Goal: Task Accomplishment & Management: Complete application form

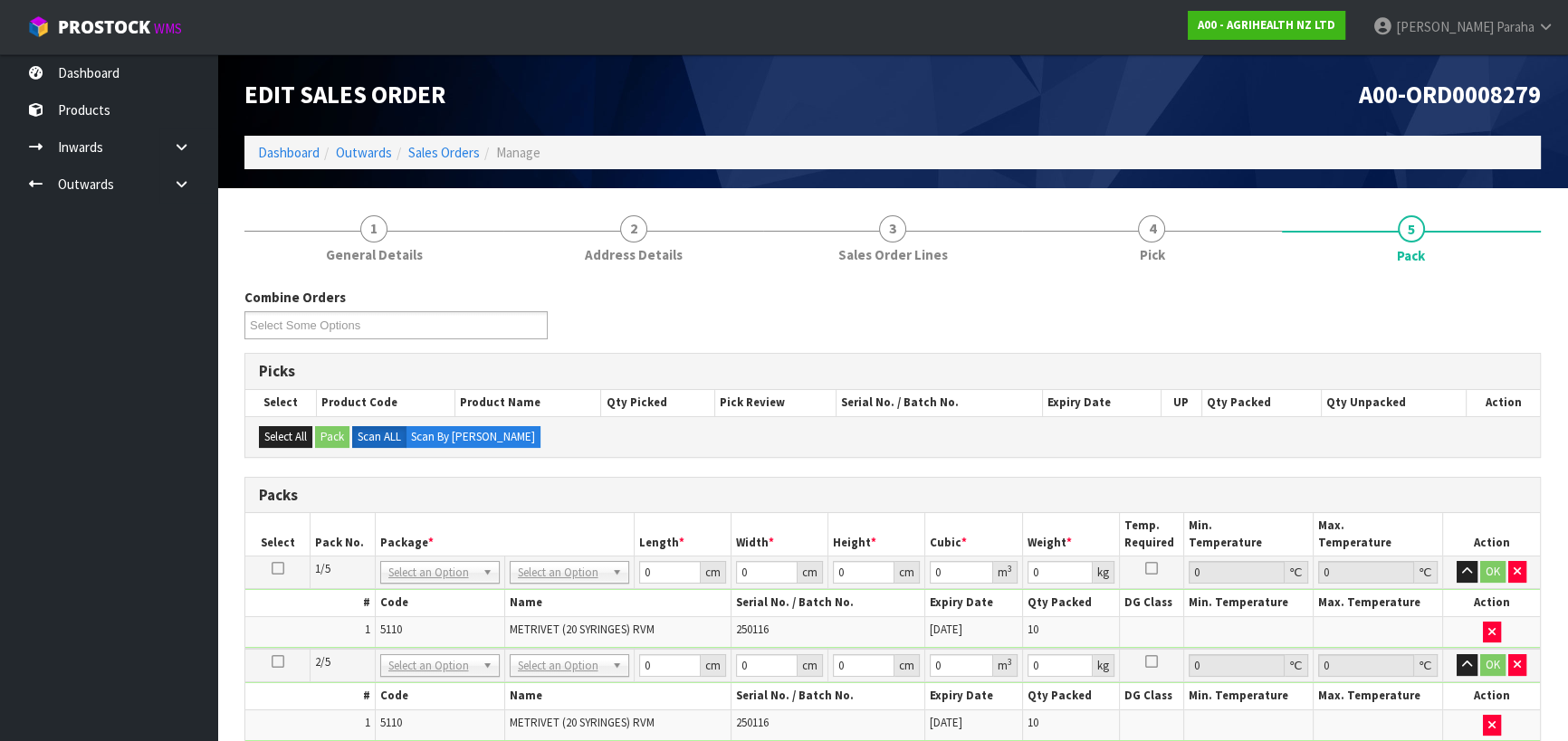
scroll to position [328, 0]
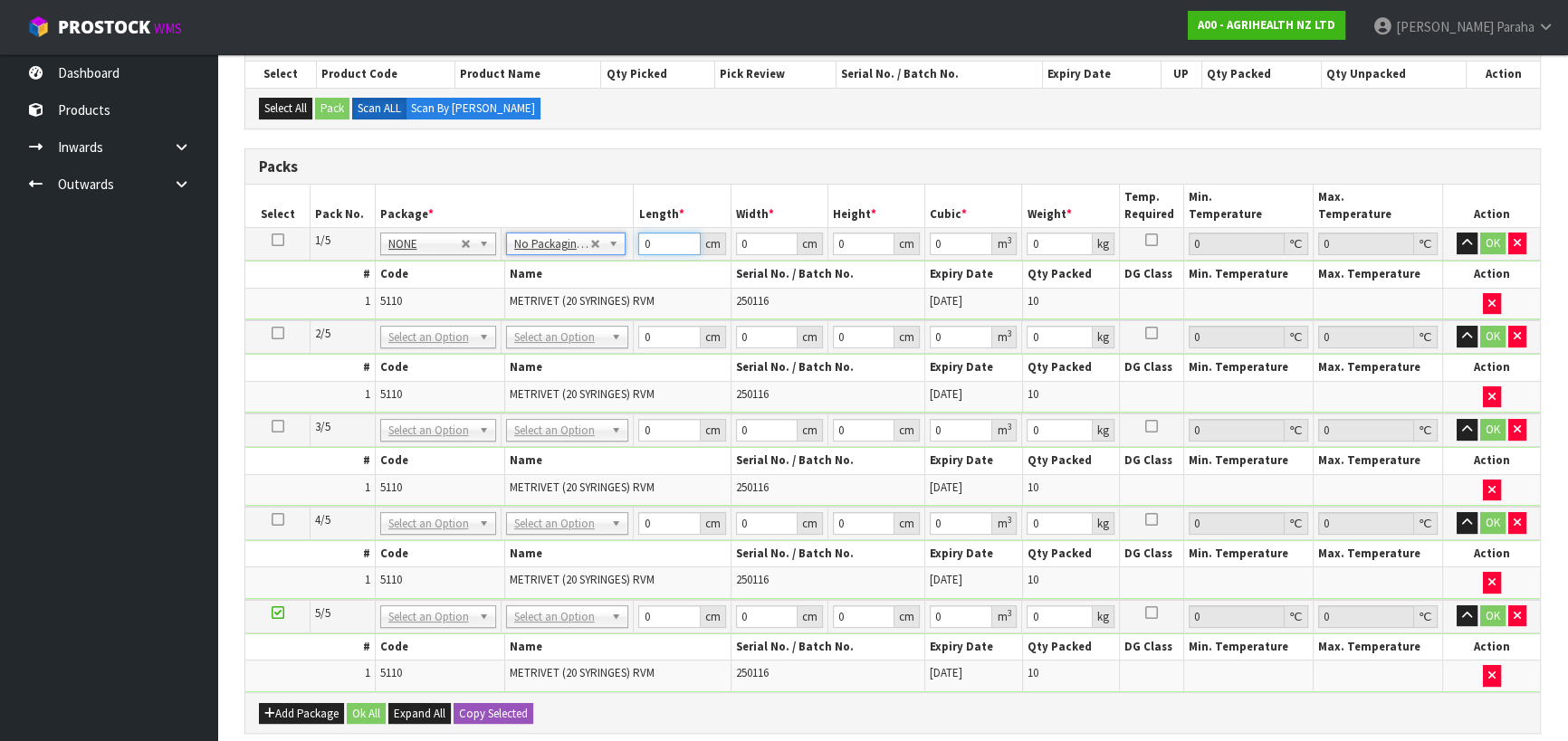
drag, startPoint x: 652, startPoint y: 244, endPoint x: 631, endPoint y: 248, distance: 21.4
click at [631, 248] on tr "1/5 NONE 007-001 007-002 007-004 007-009 007-013 007-014 007-015 007-017 007-01…" at bounding box center [892, 243] width 1294 height 33
type input "55"
type input "32"
type input "4"
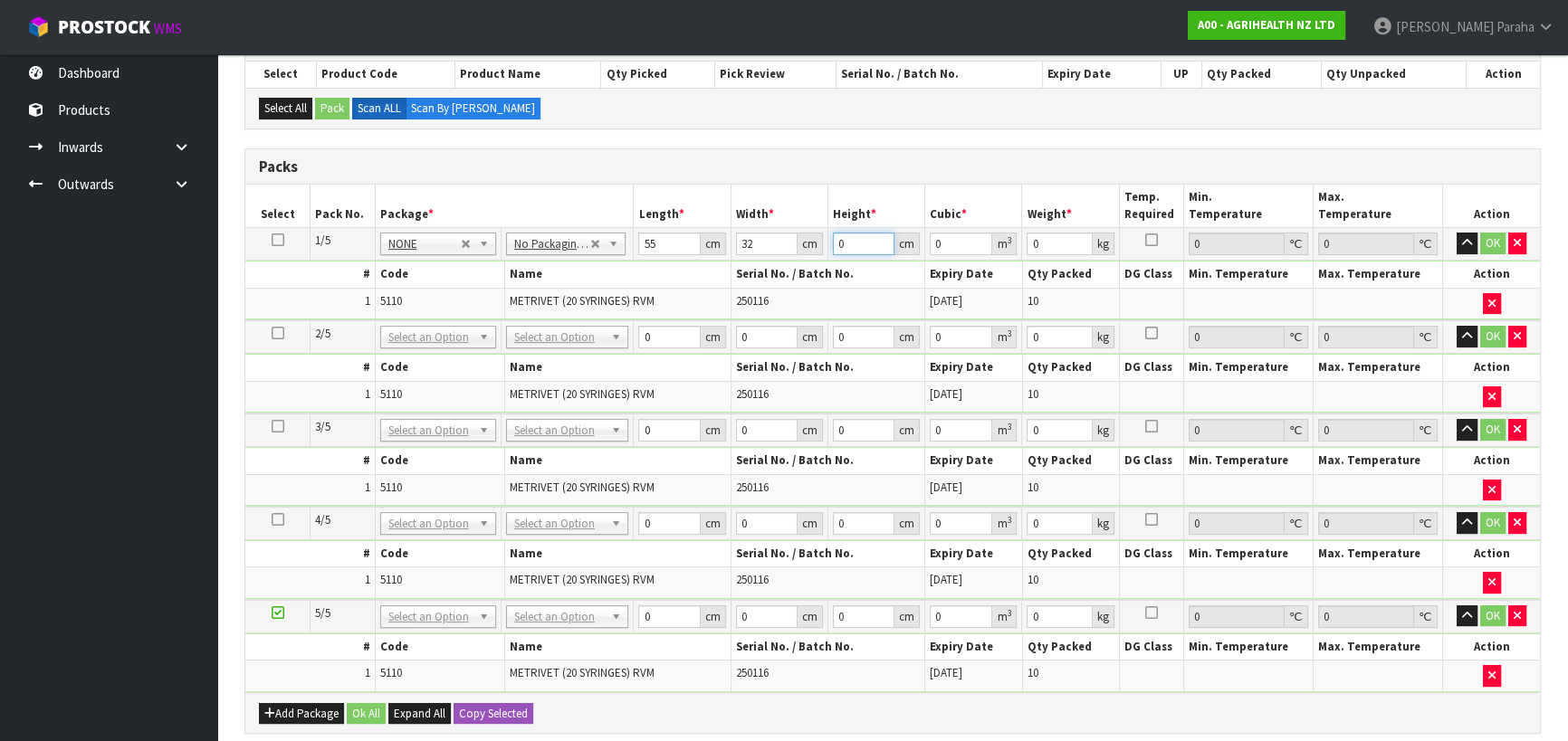
type input "0.00704"
type input "43"
type input "0.07568"
type input "43"
type input "11"
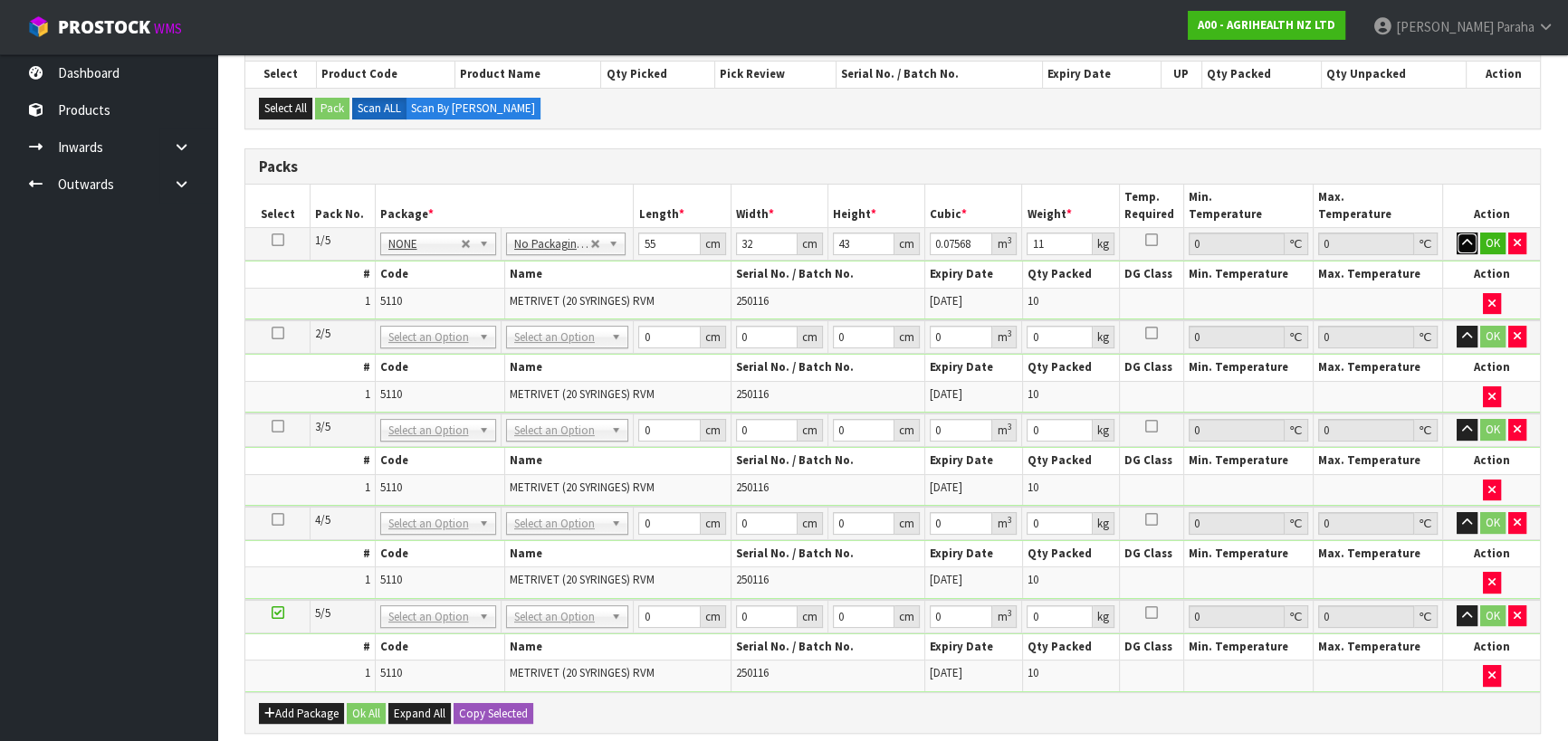
click at [1467, 241] on icon "button" at bounding box center [1466, 243] width 10 height 12
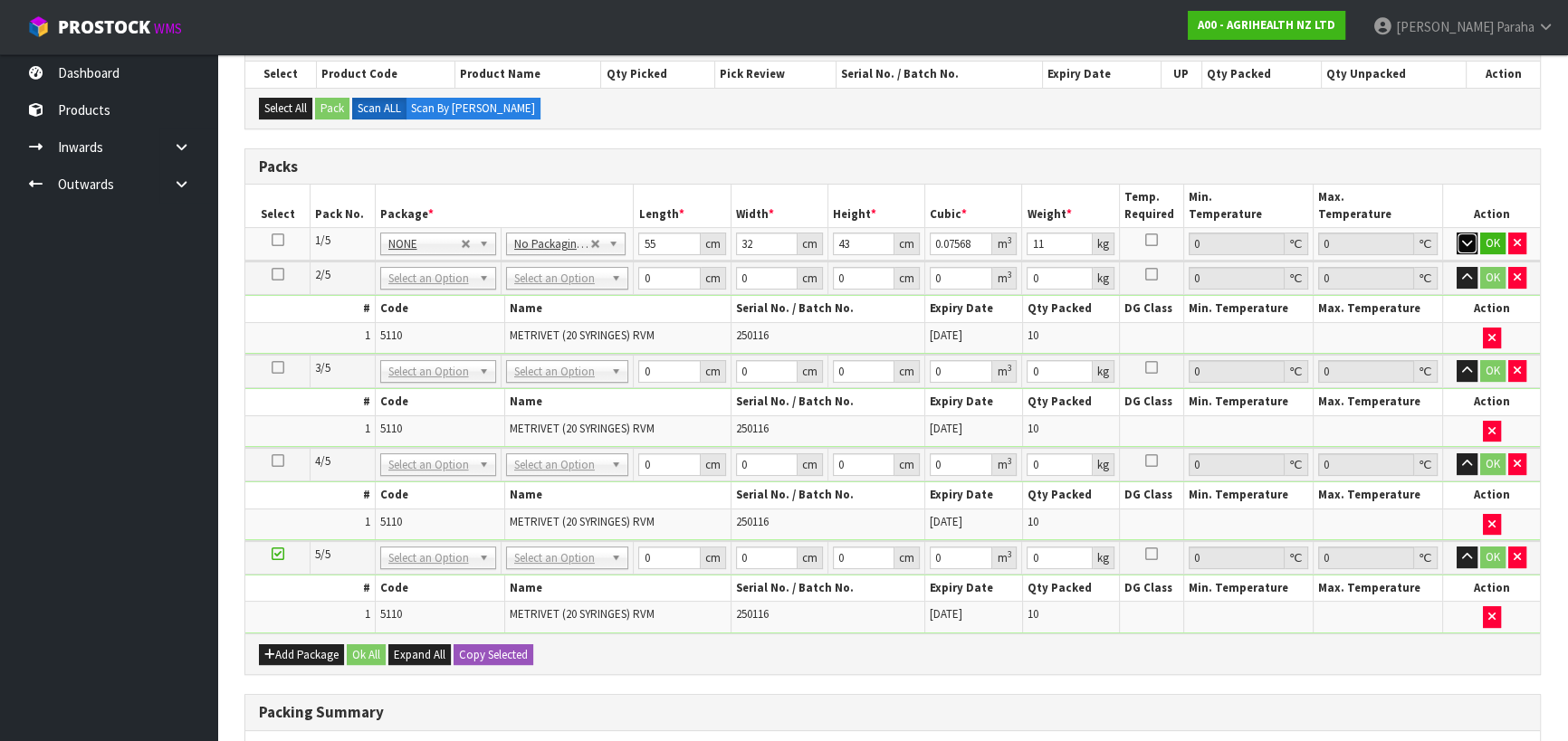
click at [1466, 241] on icon "button" at bounding box center [1466, 243] width 10 height 12
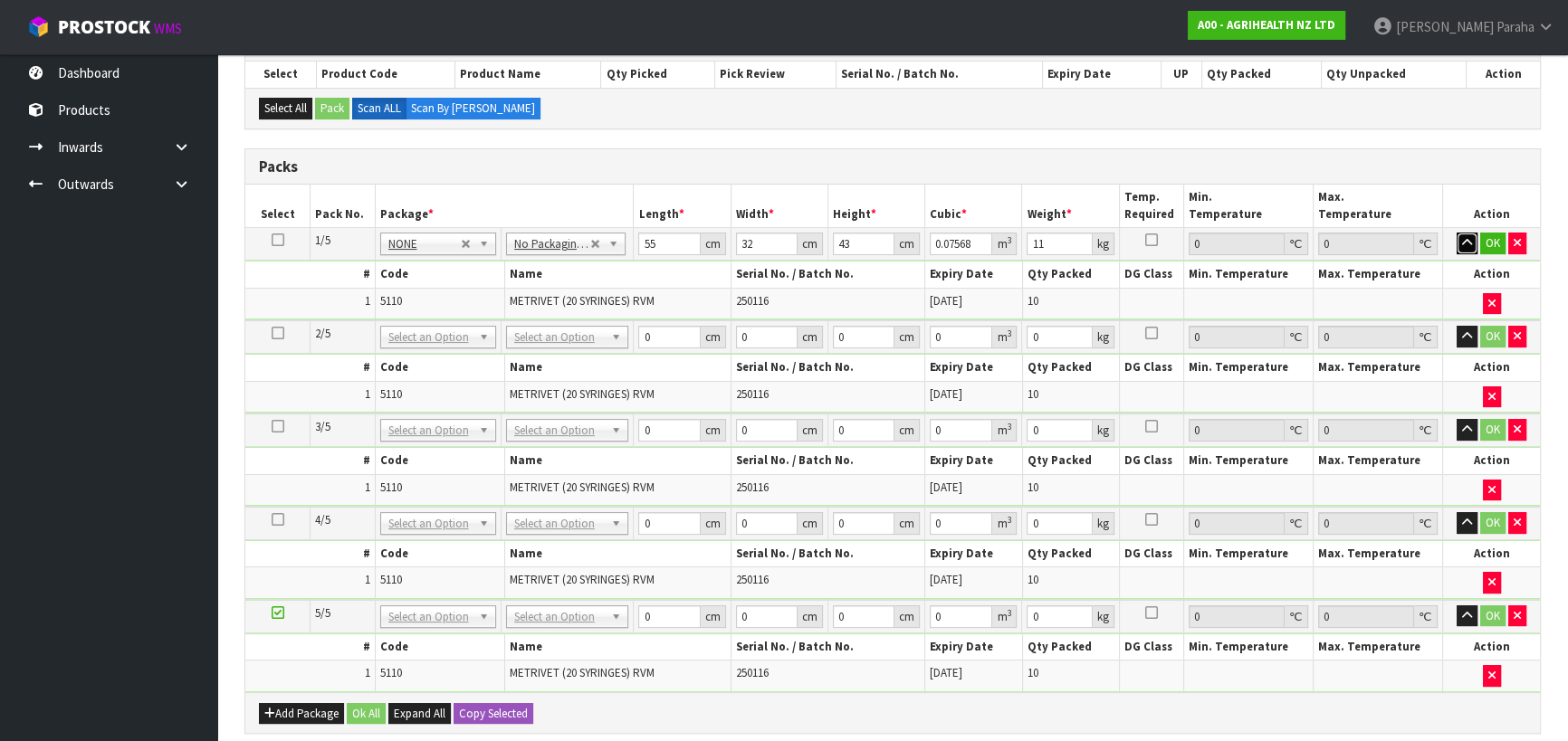
click at [1466, 241] on icon "button" at bounding box center [1466, 243] width 10 height 12
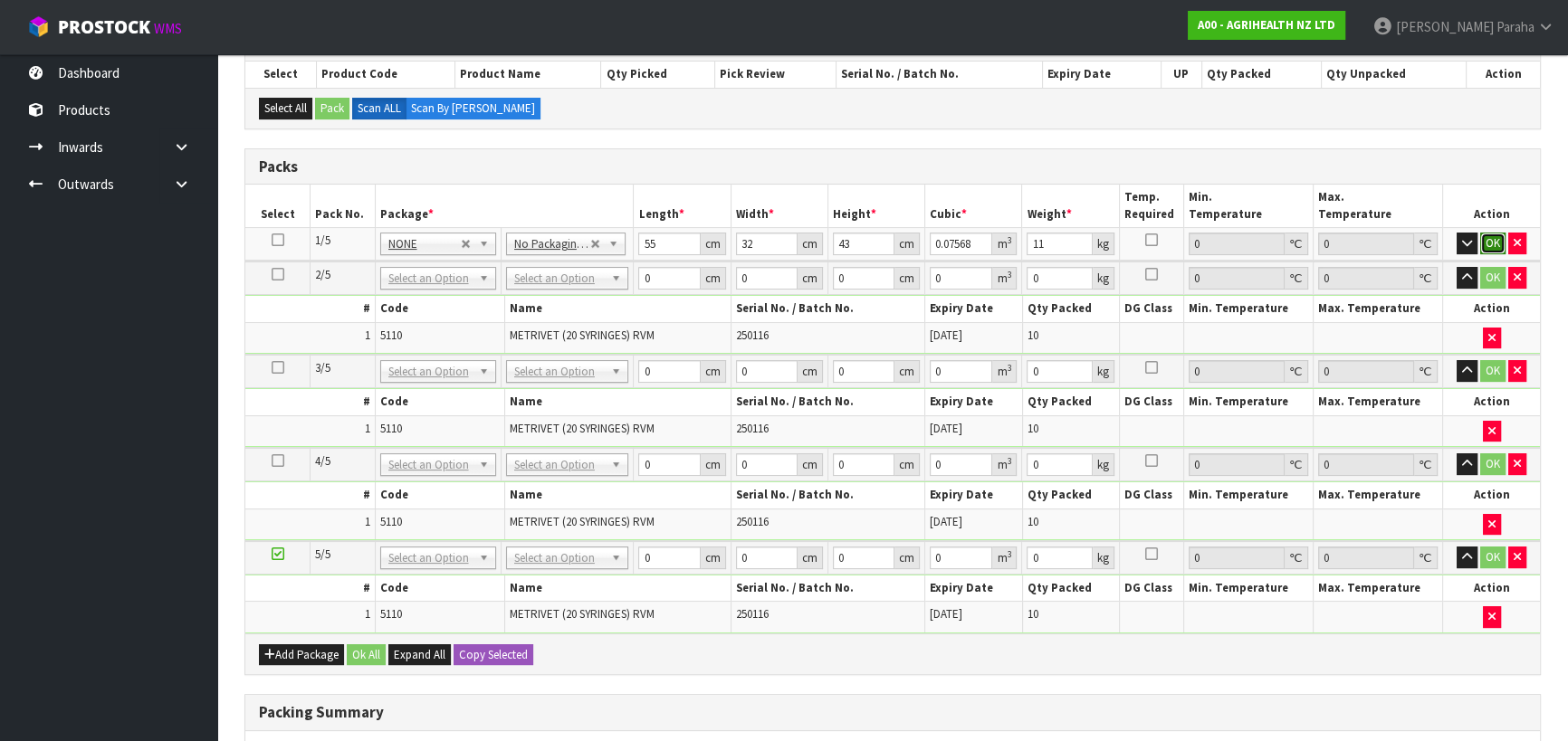
click at [1486, 238] on button "OK" at bounding box center [1493, 243] width 26 height 22
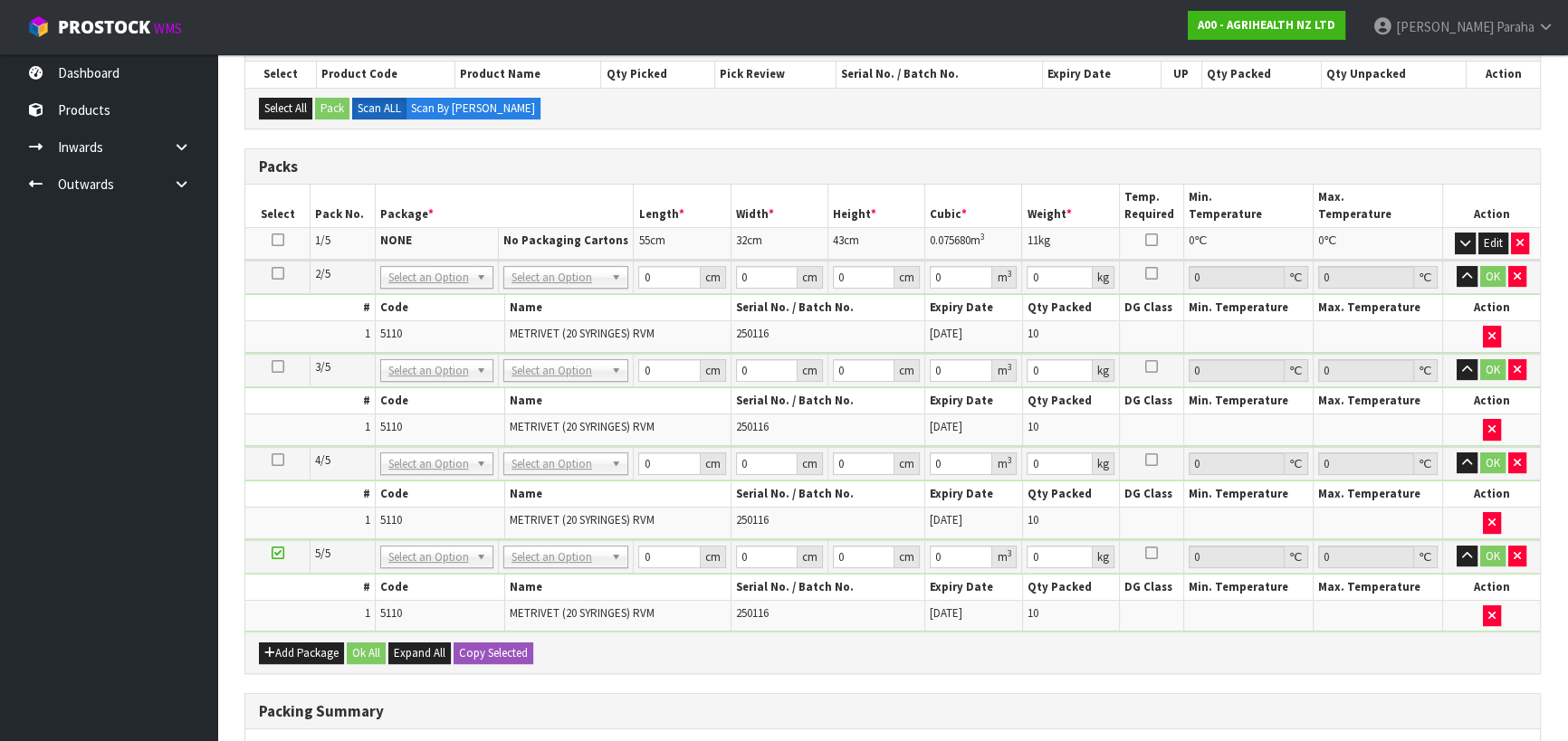
drag, startPoint x: 603, startPoint y: 278, endPoint x: 606, endPoint y: 288, distance: 10.4
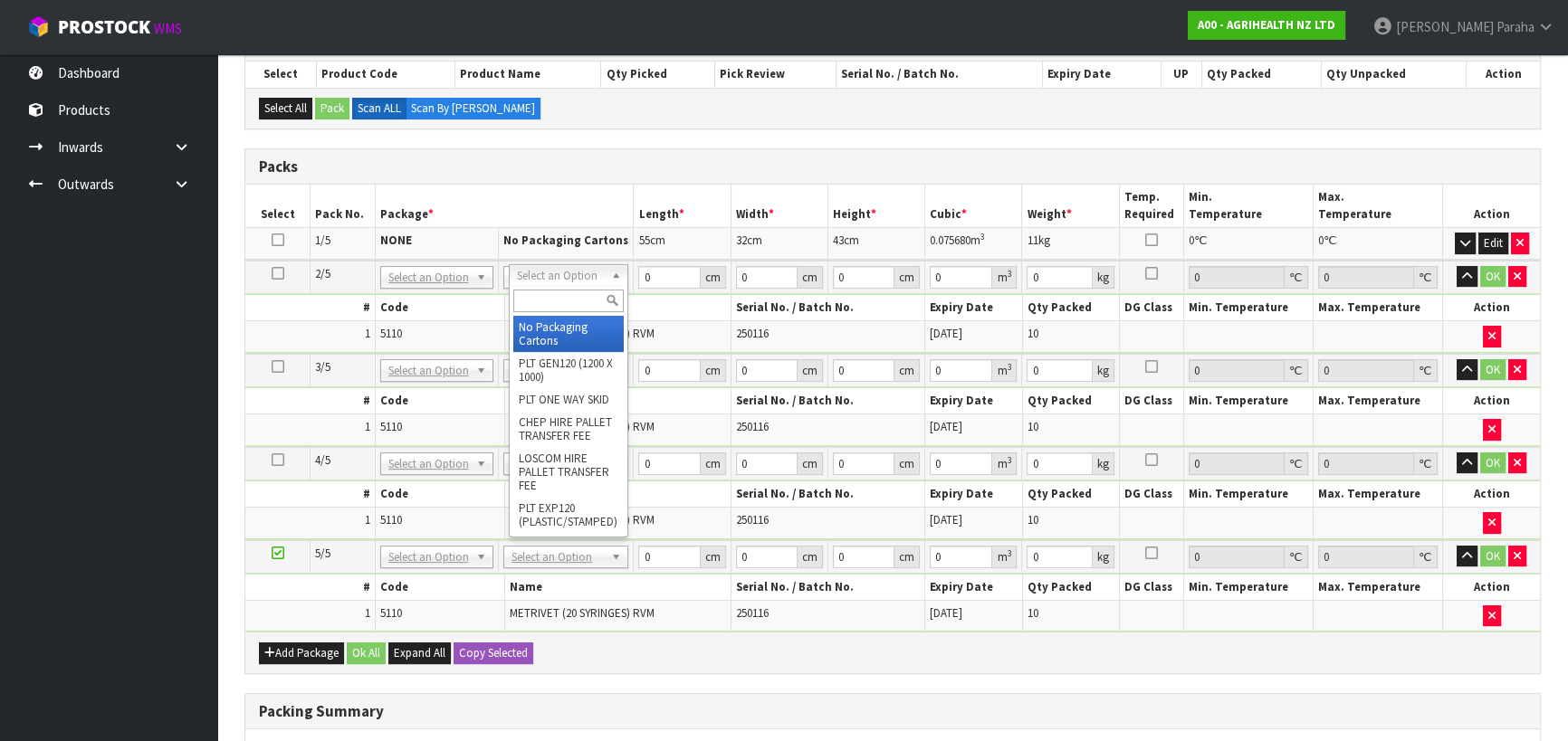
type input "2"
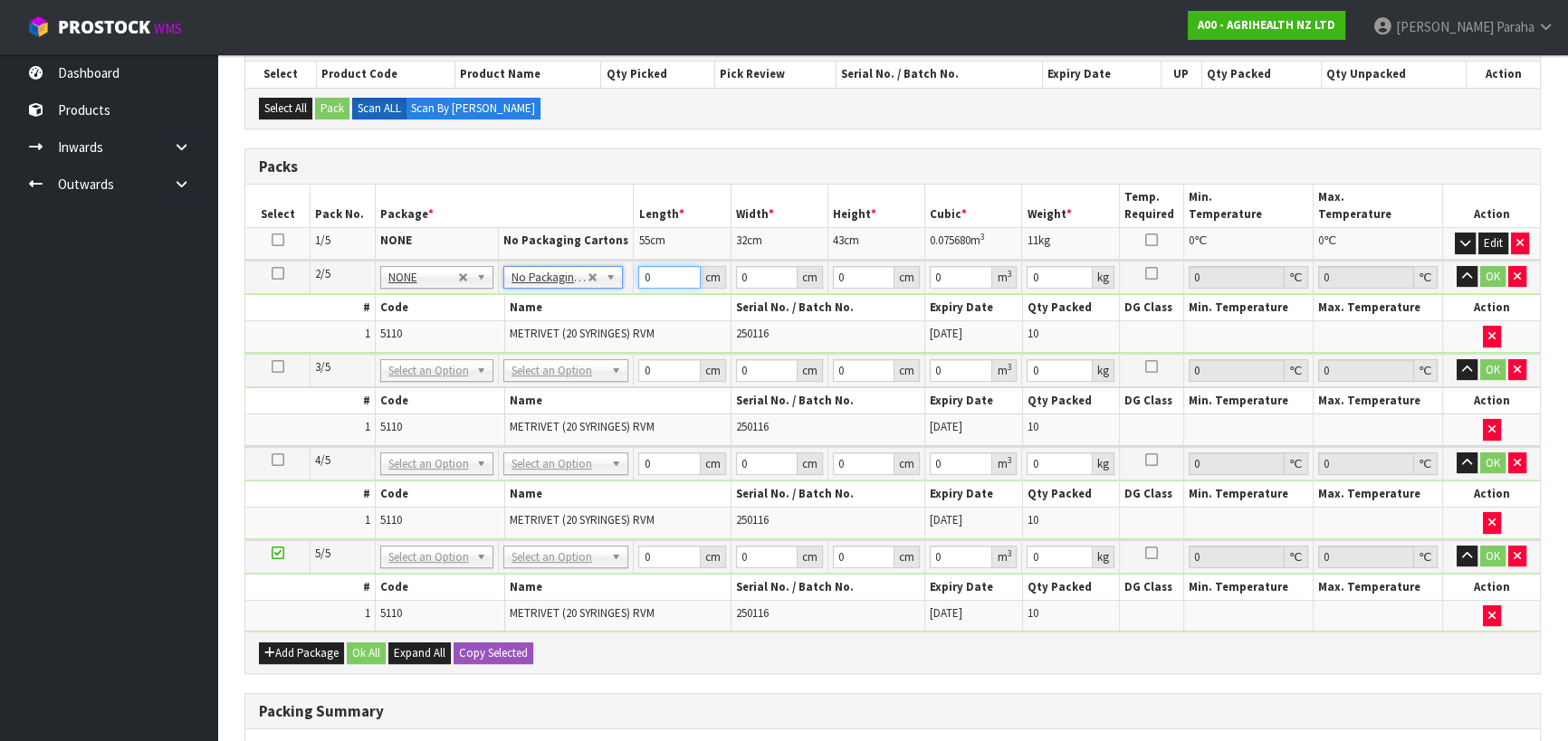
drag, startPoint x: 659, startPoint y: 277, endPoint x: 638, endPoint y: 282, distance: 21.6
click at [637, 282] on td "0 cm" at bounding box center [682, 278] width 97 height 34
type input "56"
type input "32"
type input "4"
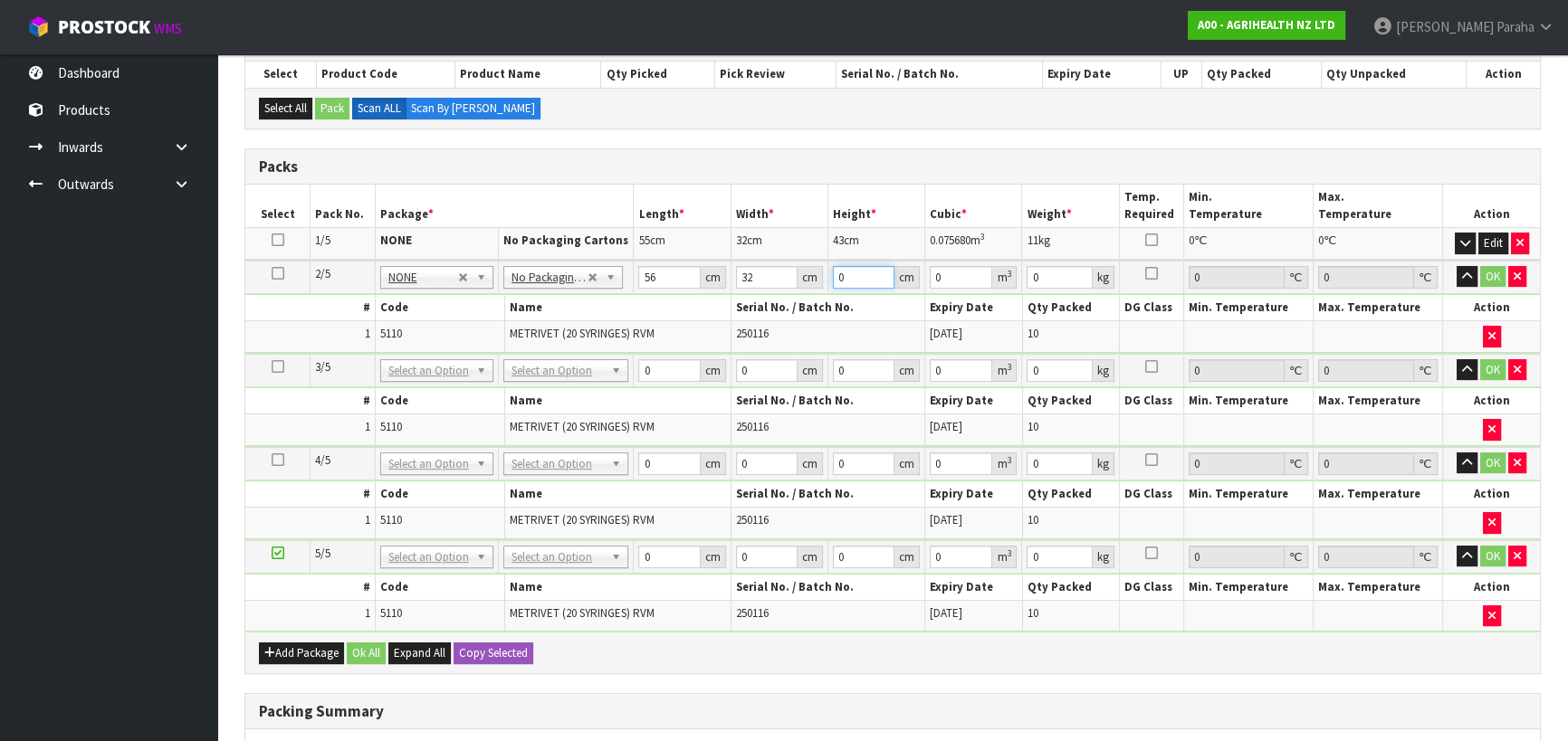
type input "0.007168"
type input "44"
type input "0.078848"
type input "44"
type input "11"
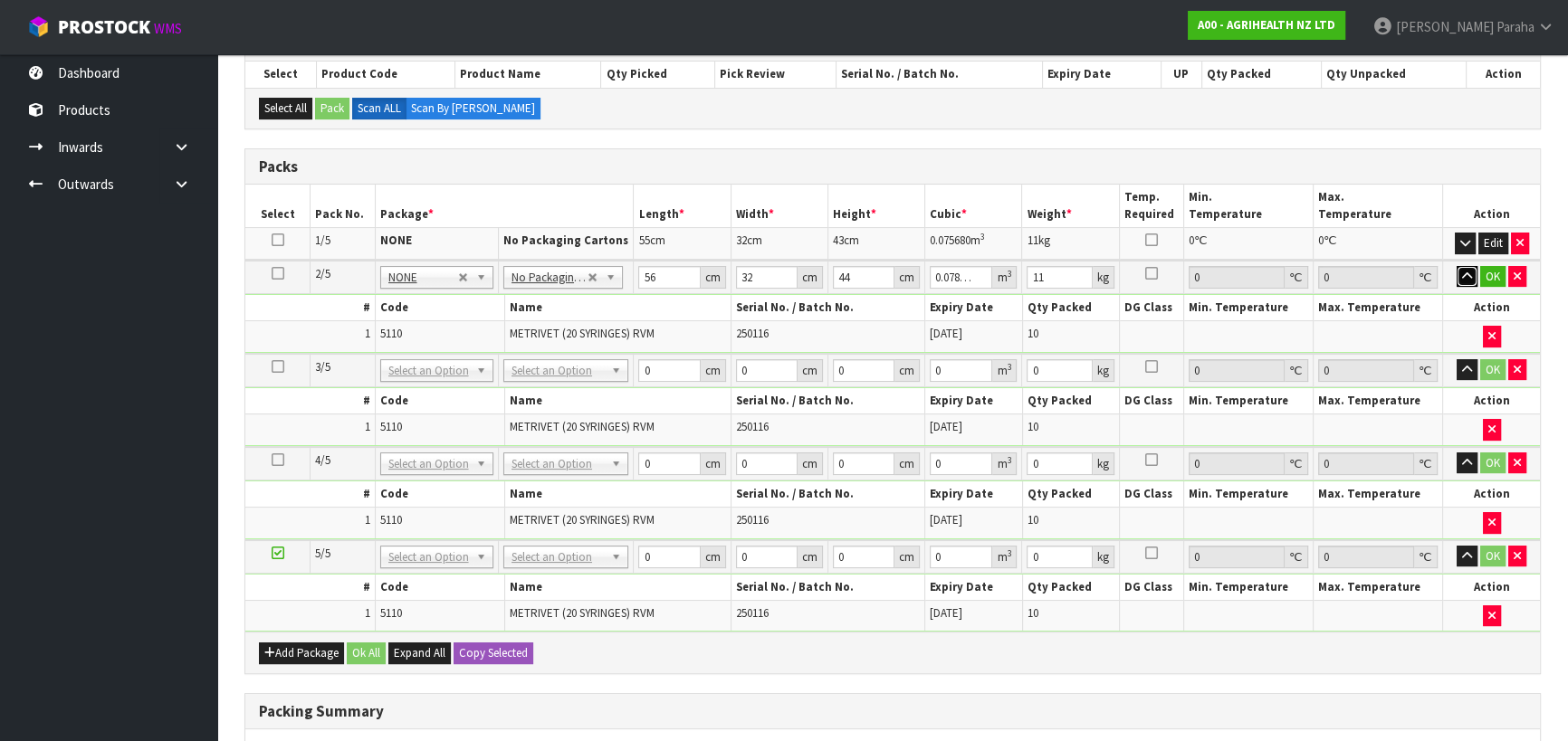
click at [1457, 266] on button "button" at bounding box center [1466, 277] width 21 height 22
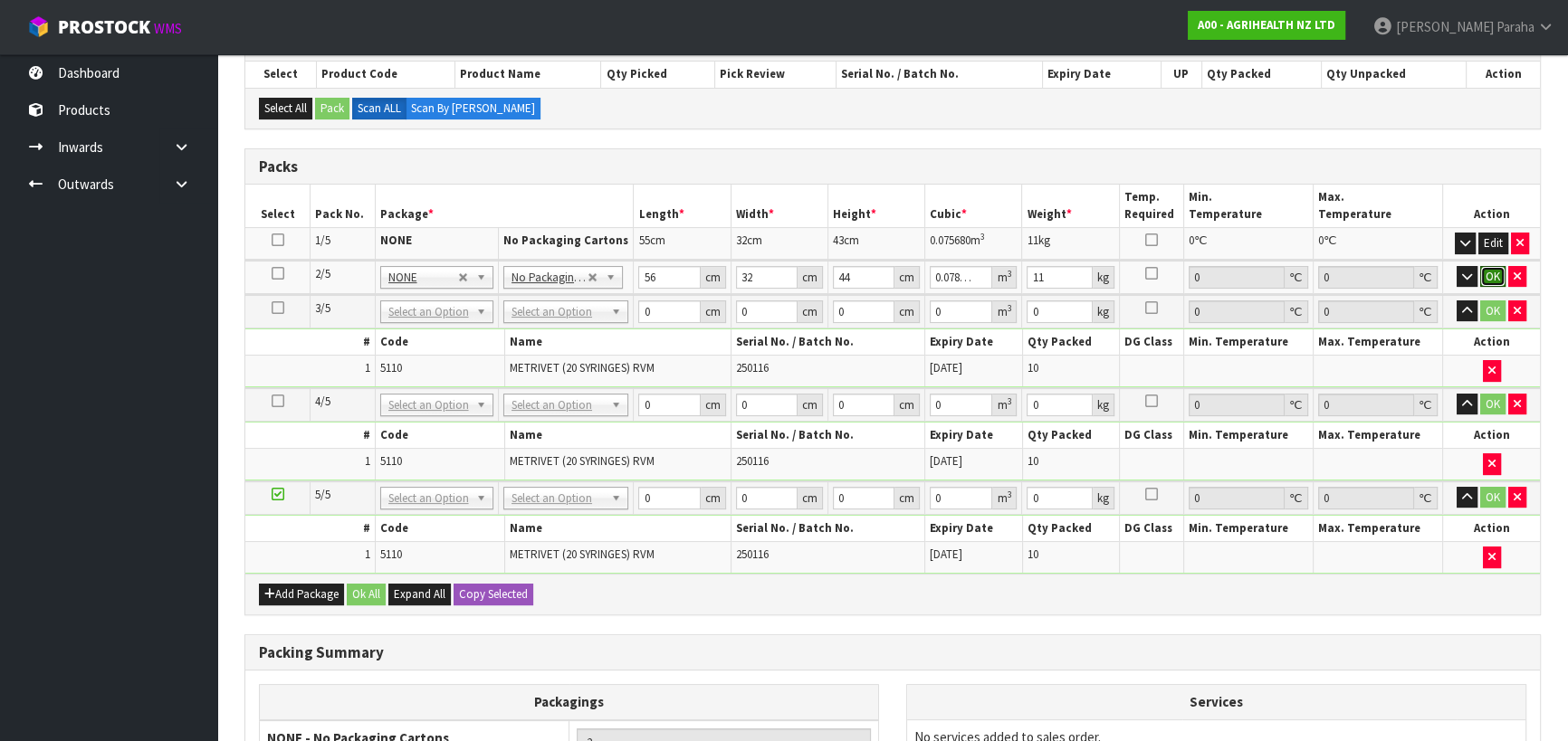
click button "OK" at bounding box center [1493, 277] width 26 height 22
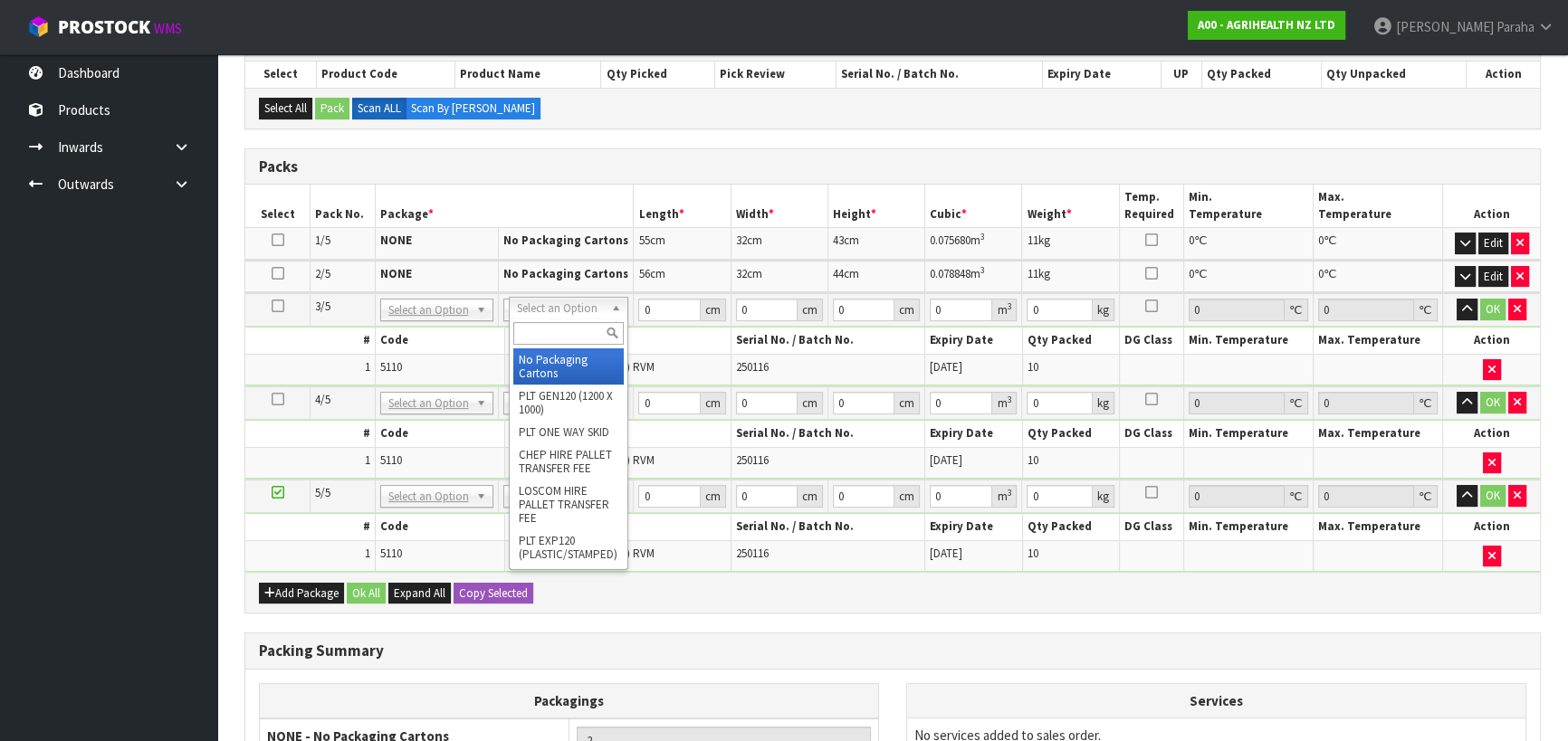
type input "3"
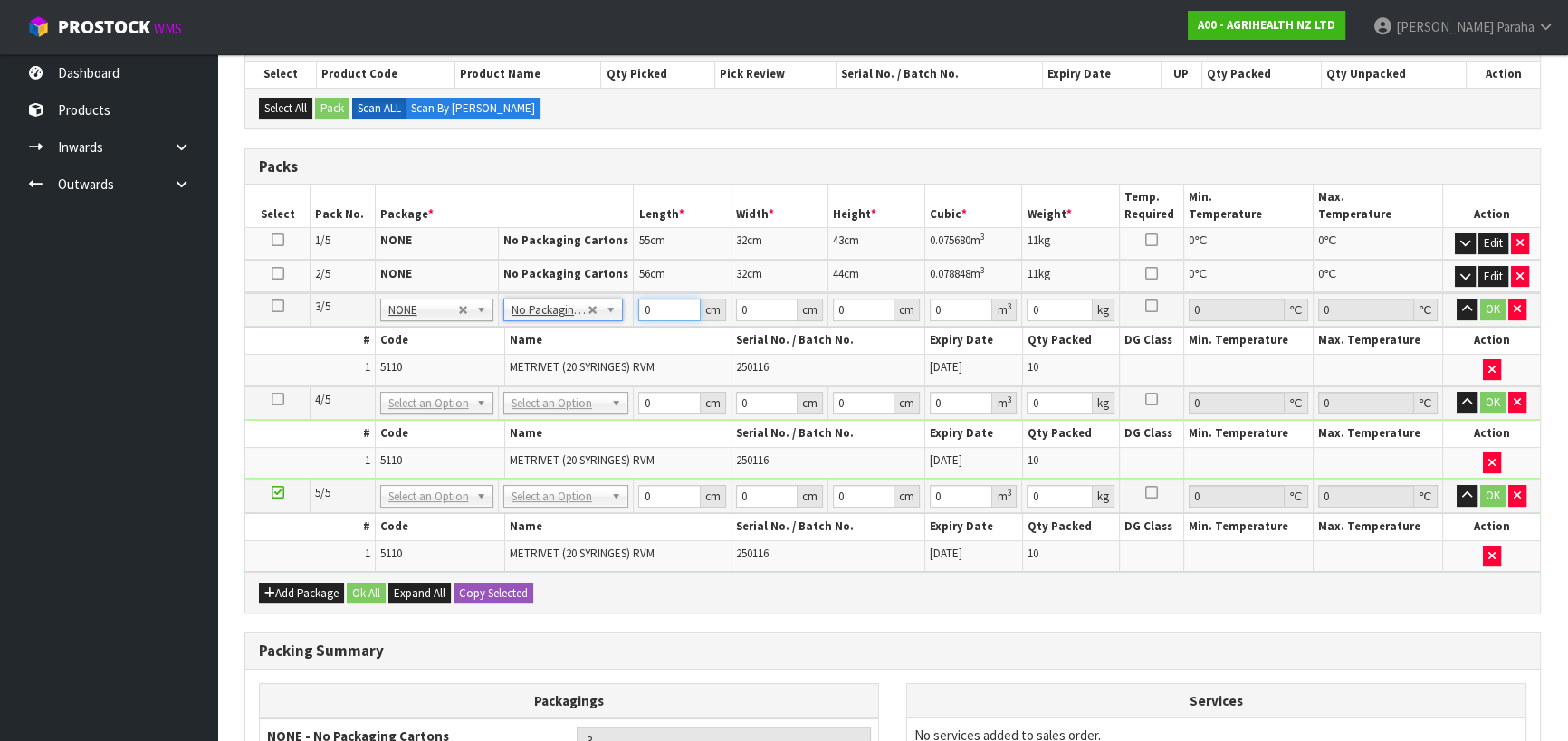
drag, startPoint x: 655, startPoint y: 307, endPoint x: 628, endPoint y: 304, distance: 27.2
click at [627, 305] on tr "3/5 NONE 007-001 007-002 007-004 007-009 007-013 007-014 007-015 007-017 007-01…" at bounding box center [892, 310] width 1294 height 34
type input "56"
type input "32"
type input "4"
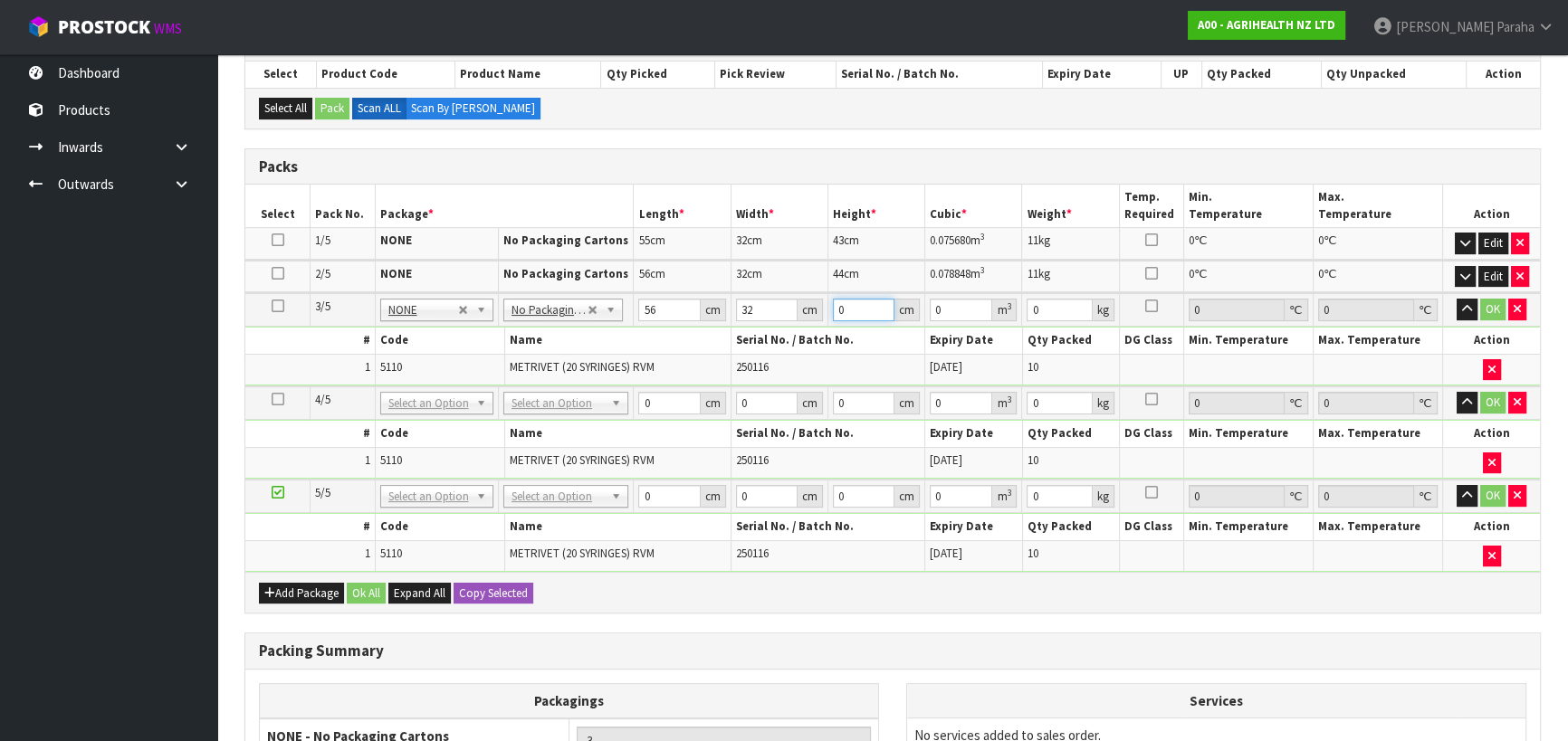
type input "0.007168"
type input "44"
type input "0.078848"
type input "44"
type input "11"
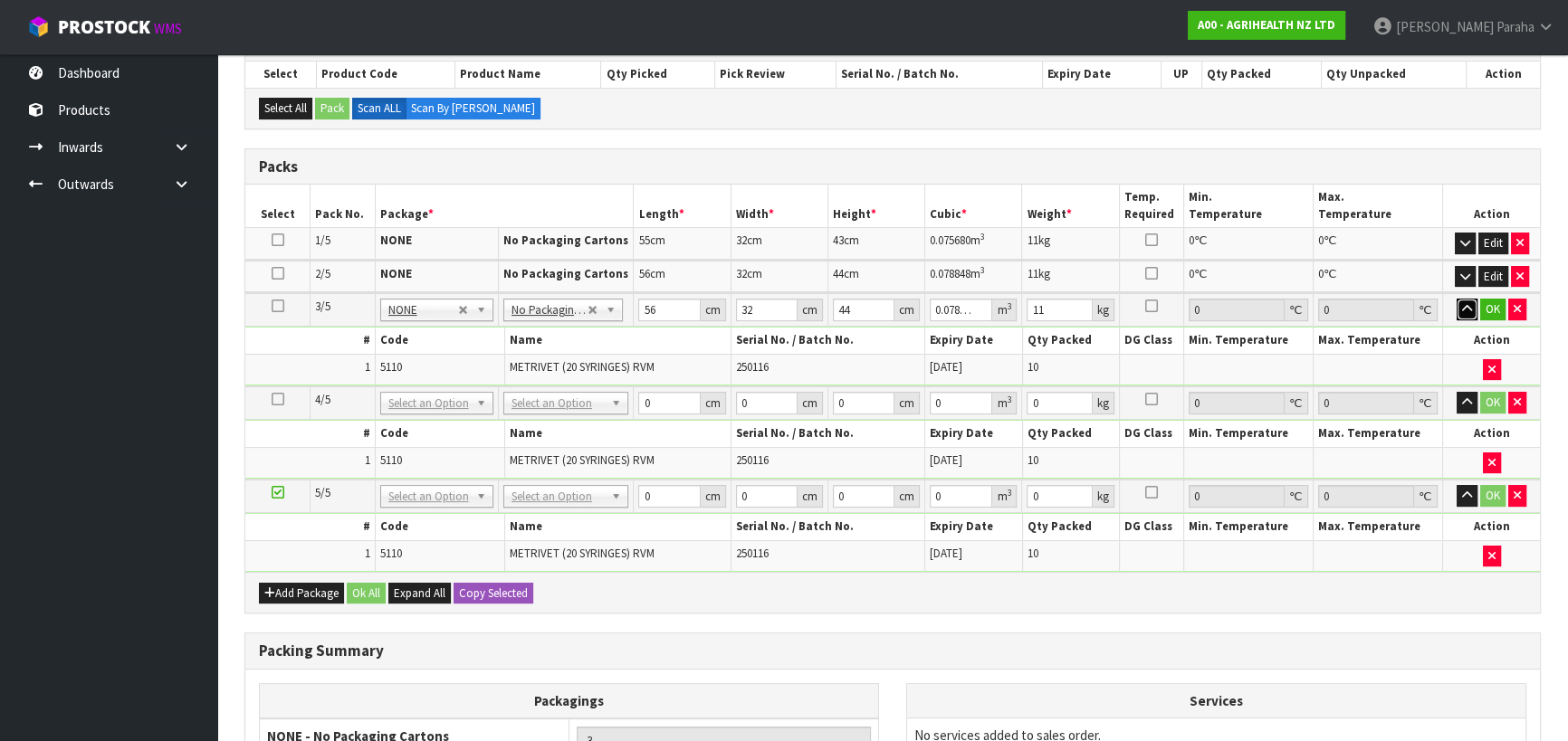
click at [1457, 299] on button "button" at bounding box center [1466, 309] width 21 height 22
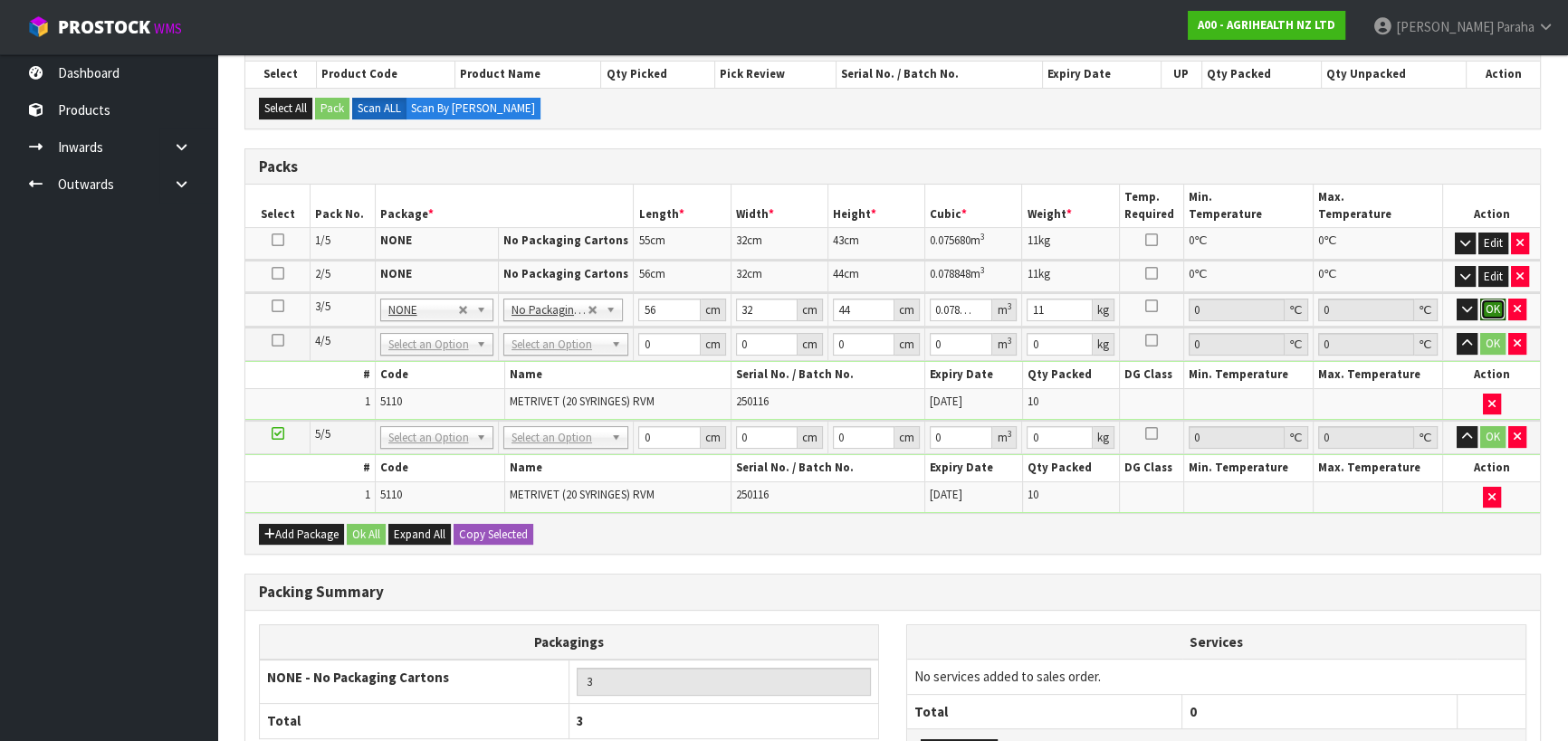
click button "OK" at bounding box center [1493, 309] width 26 height 22
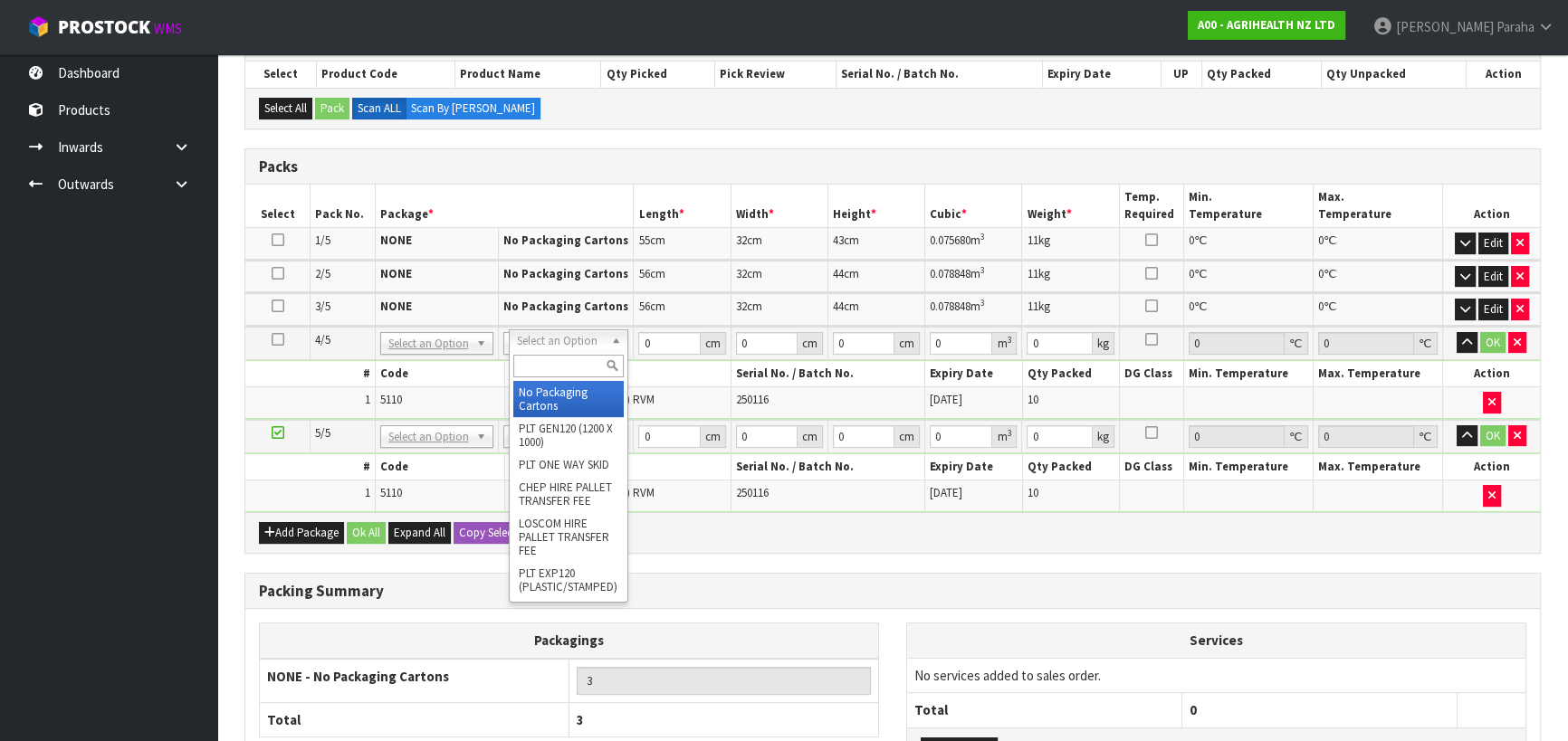
type input "4"
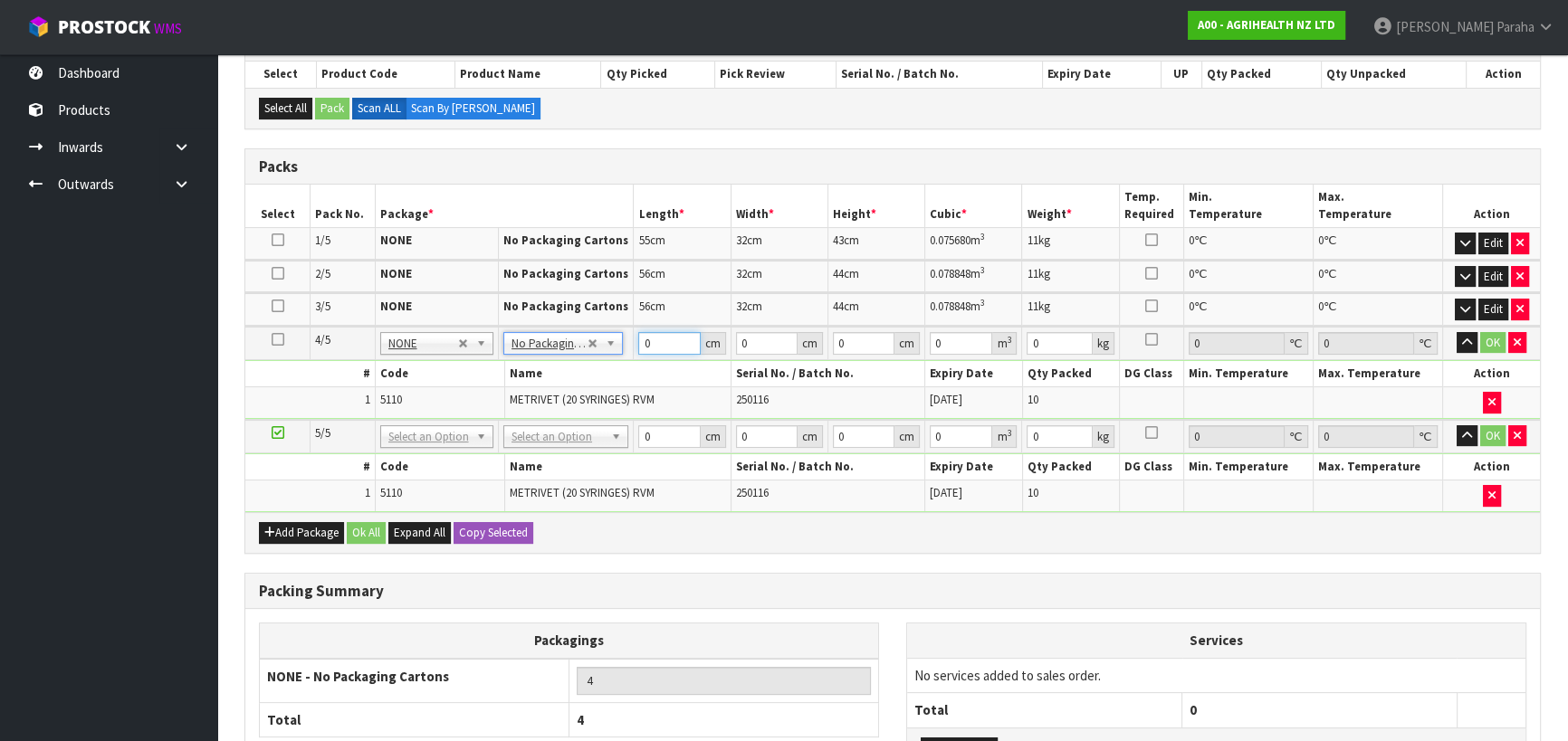
drag, startPoint x: 649, startPoint y: 343, endPoint x: 638, endPoint y: 349, distance: 12.5
click at [638, 349] on input "0" at bounding box center [668, 343] width 61 height 23
type input "55"
type input "33"
type input "4"
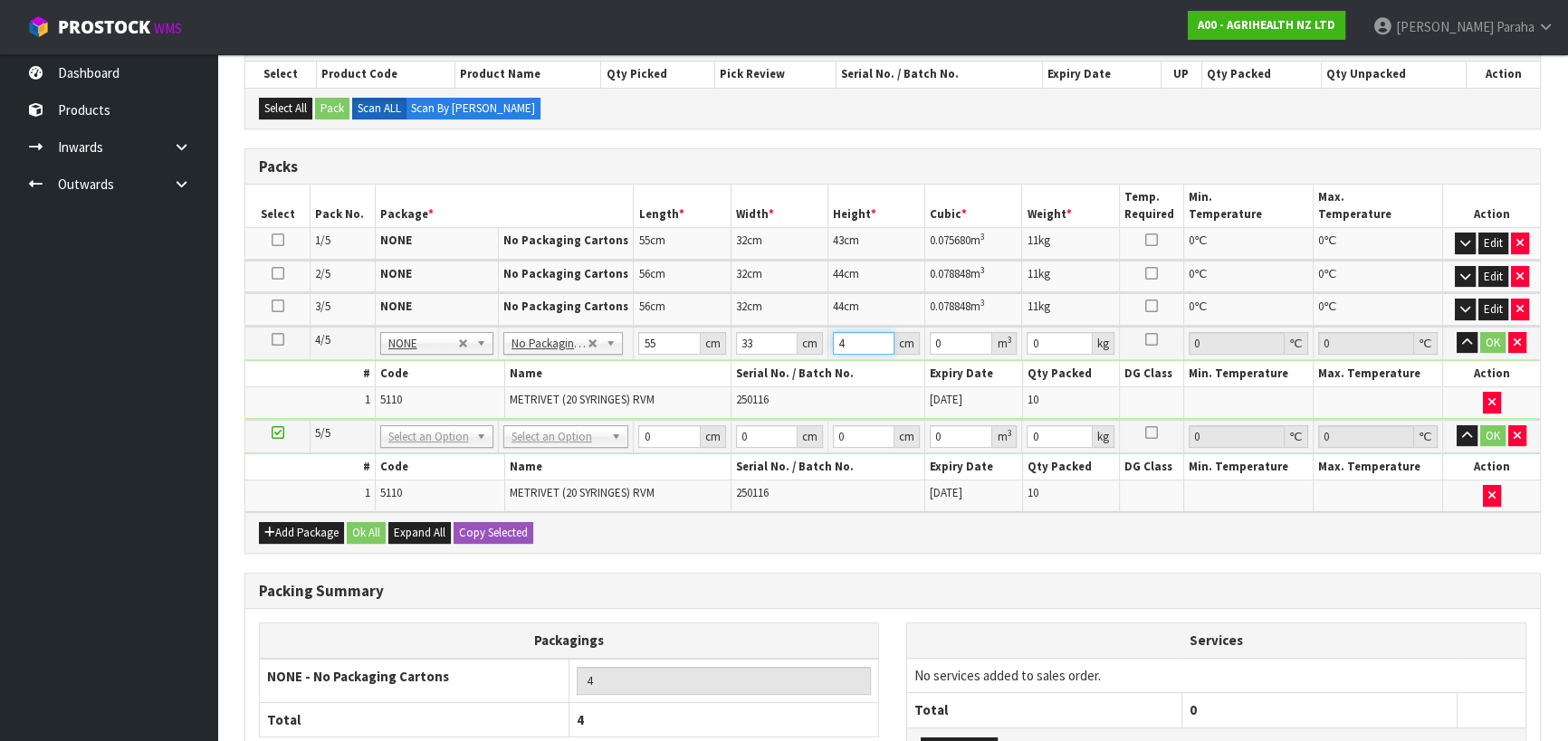
type input "0.00726"
type input "43"
type input "0.078045"
type input "43"
type input "11"
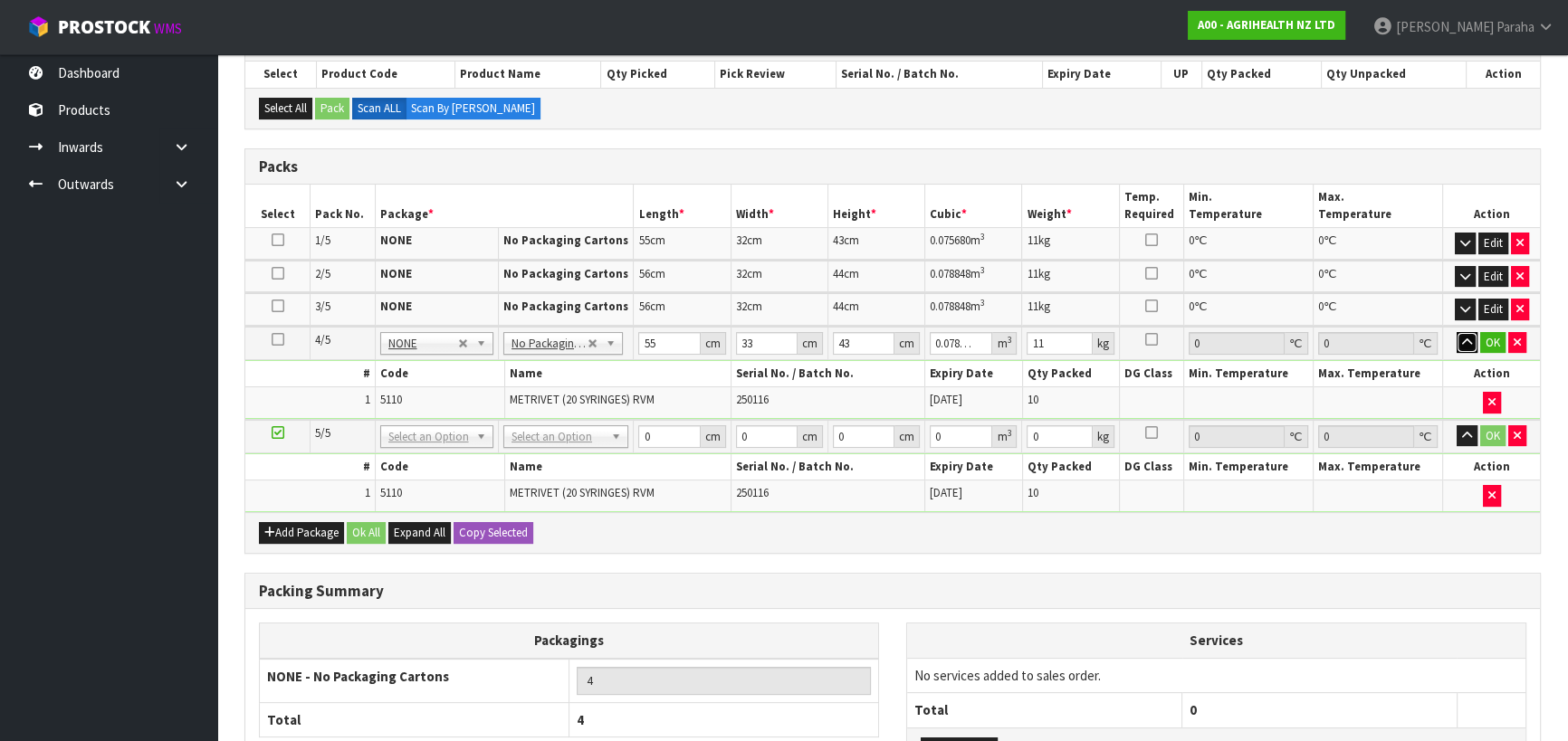
click at [1457, 332] on button "button" at bounding box center [1466, 343] width 21 height 22
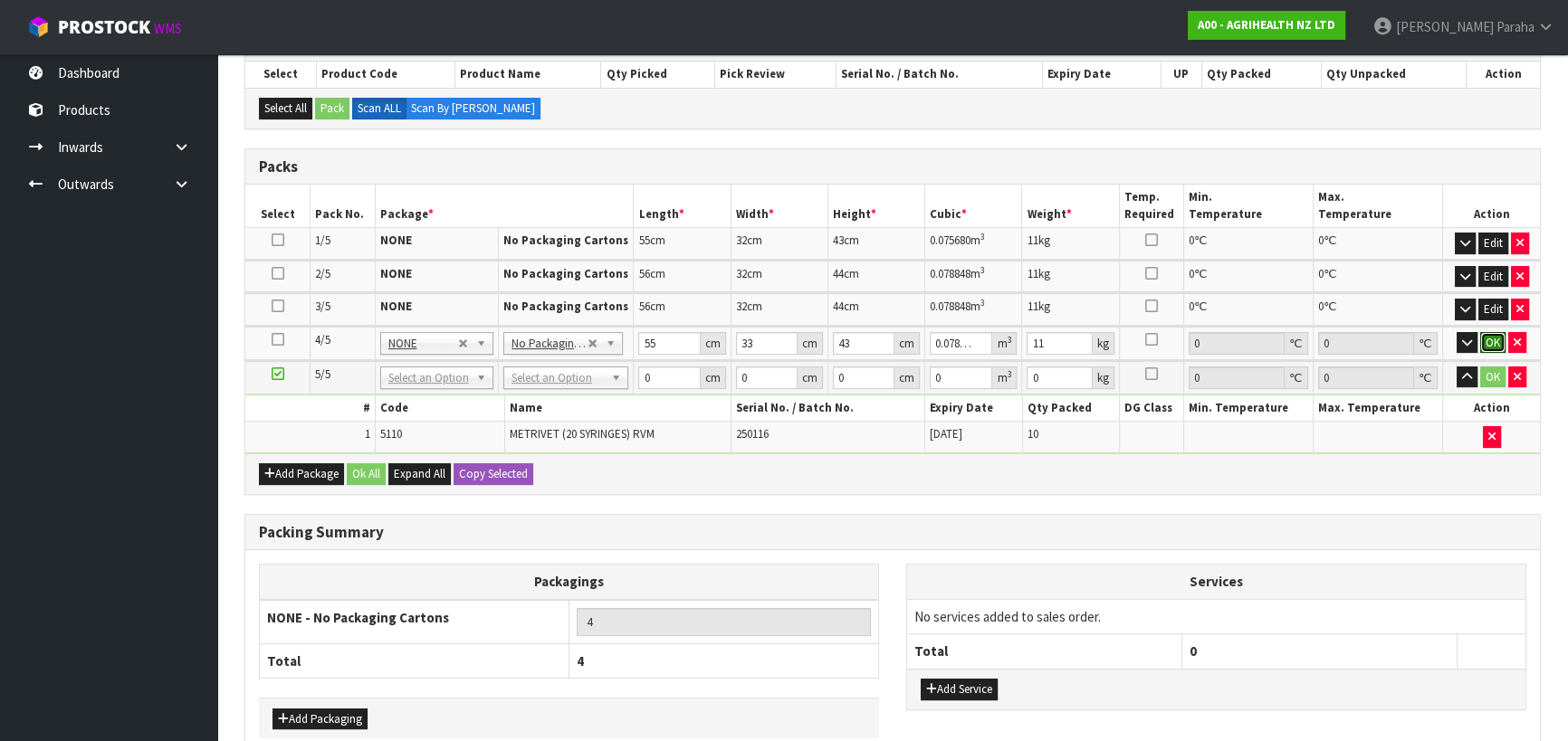
click button "OK" at bounding box center [1493, 343] width 26 height 22
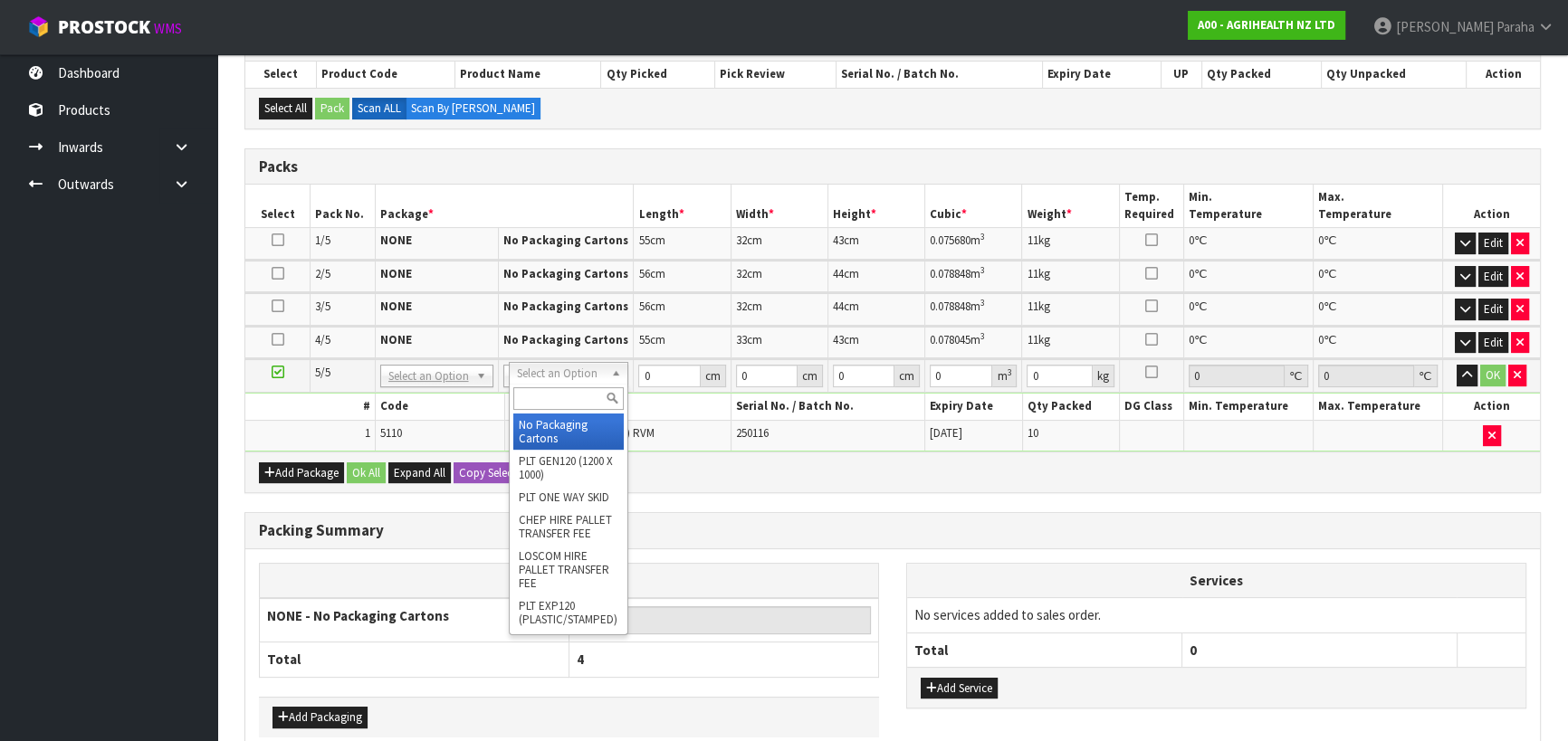
type input "5"
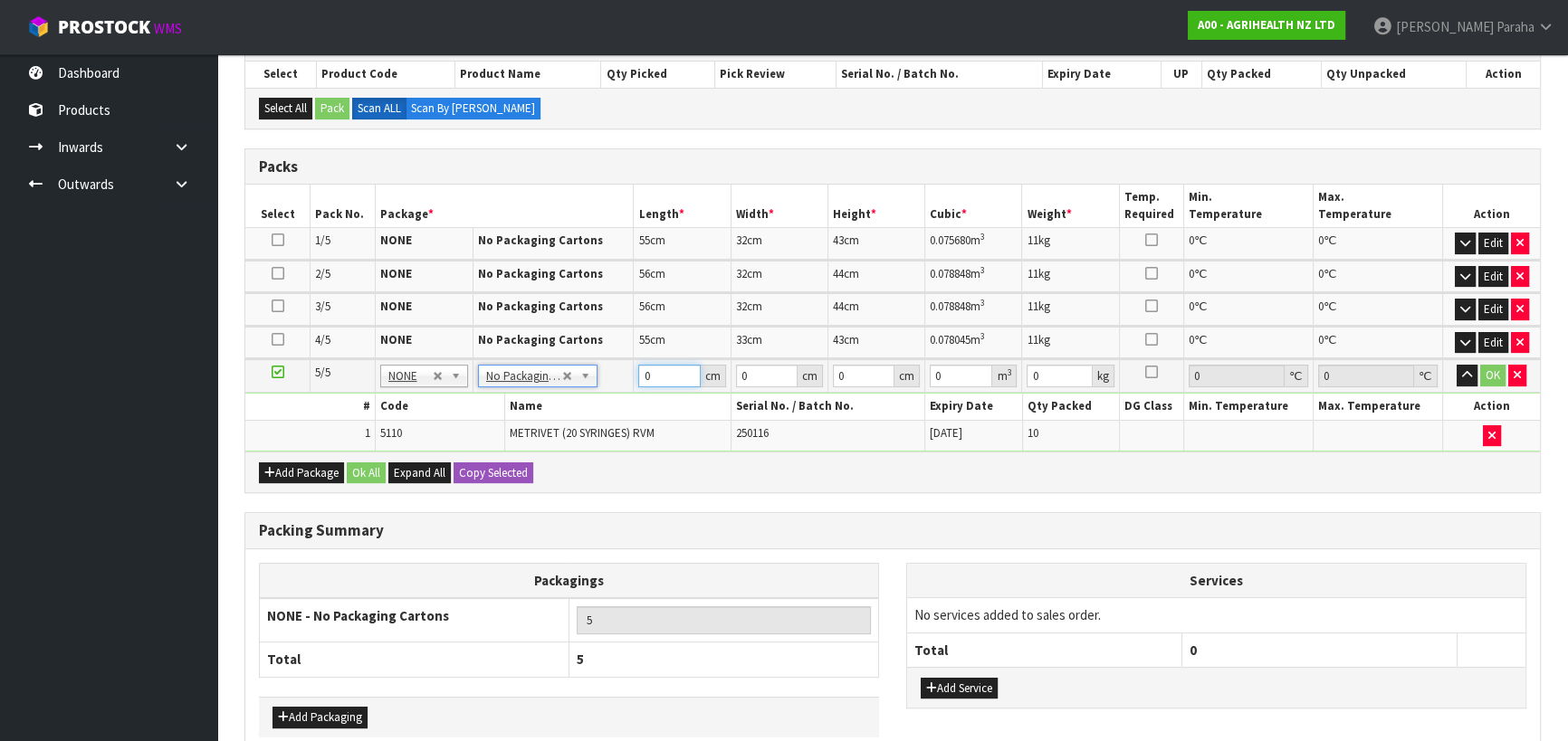
drag, startPoint x: 652, startPoint y: 371, endPoint x: 641, endPoint y: 371, distance: 11.0
click at [641, 371] on input "0" at bounding box center [668, 375] width 61 height 23
type input "55"
type input "33"
type input "4"
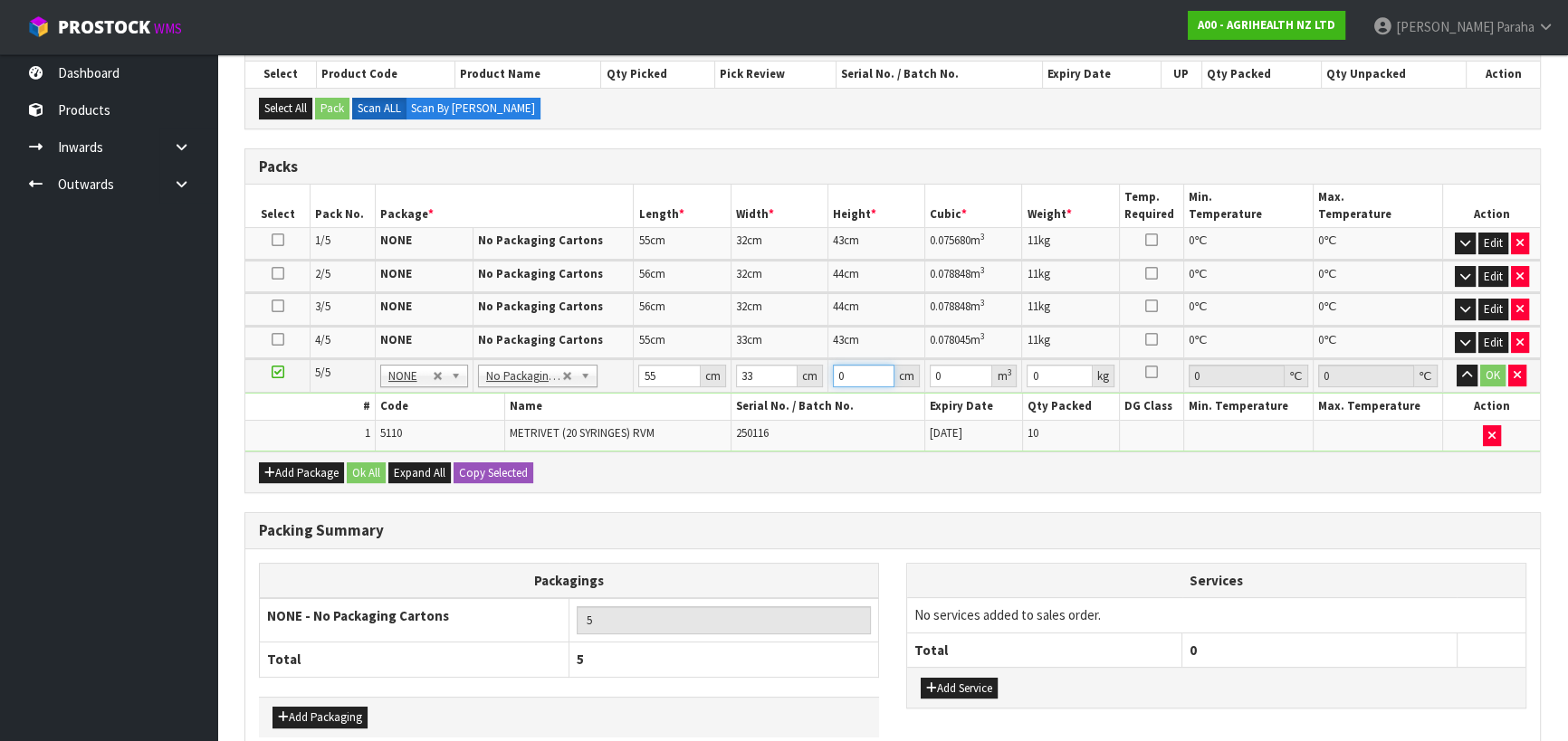
type input "0.00726"
type input "43"
type input "0.078045"
type input "43"
type input "11"
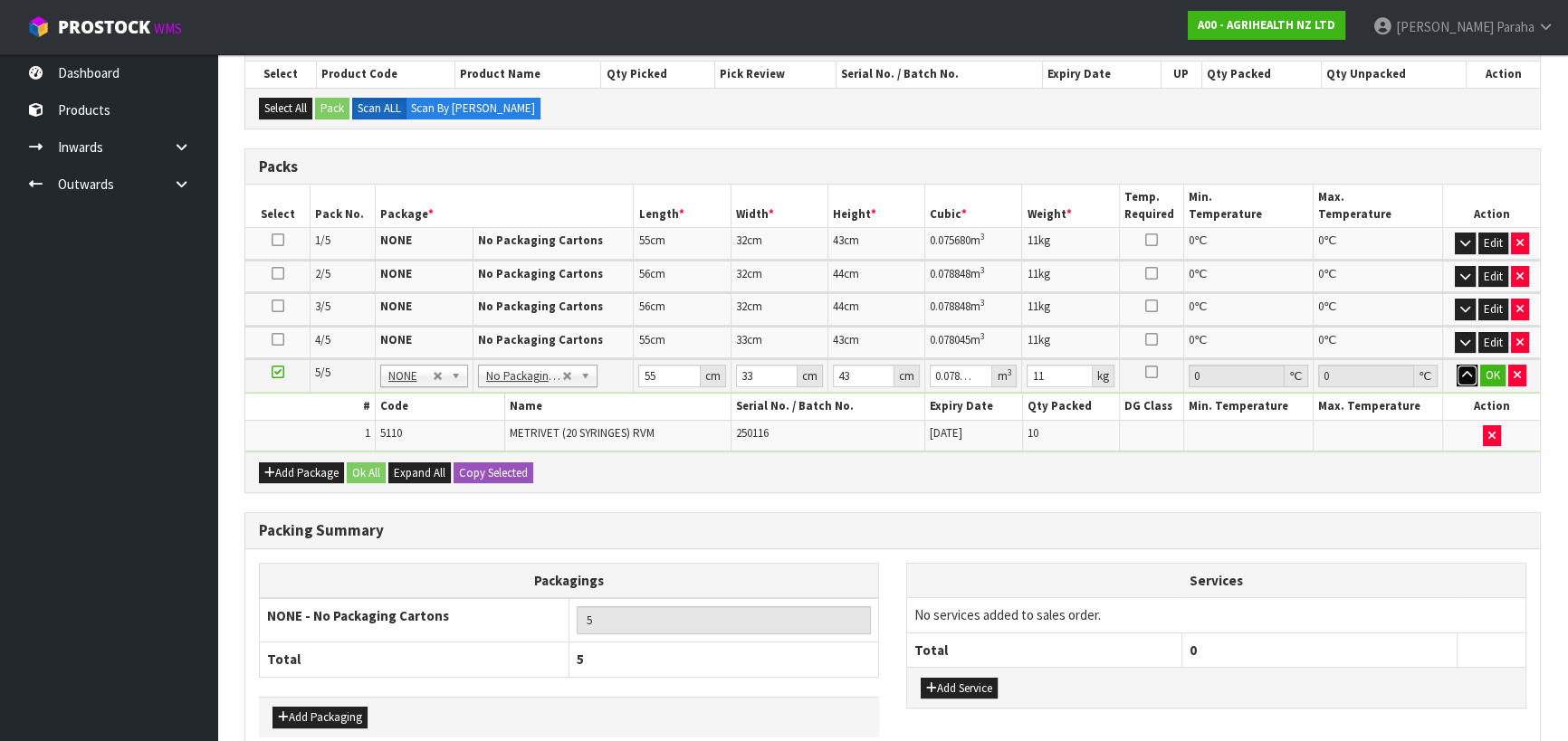
click at [1457, 365] on button "button" at bounding box center [1466, 375] width 21 height 22
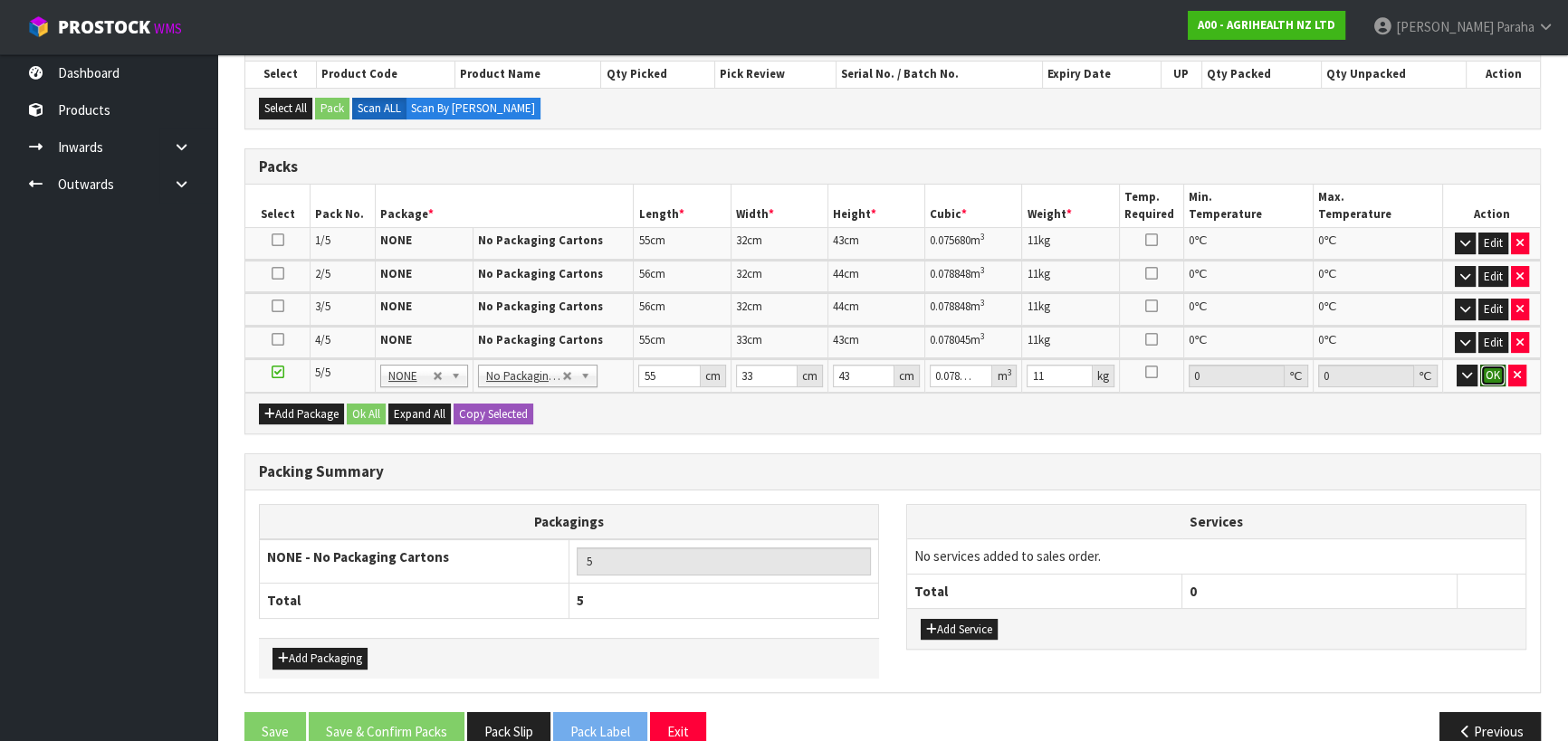
click button "OK" at bounding box center [1493, 375] width 26 height 22
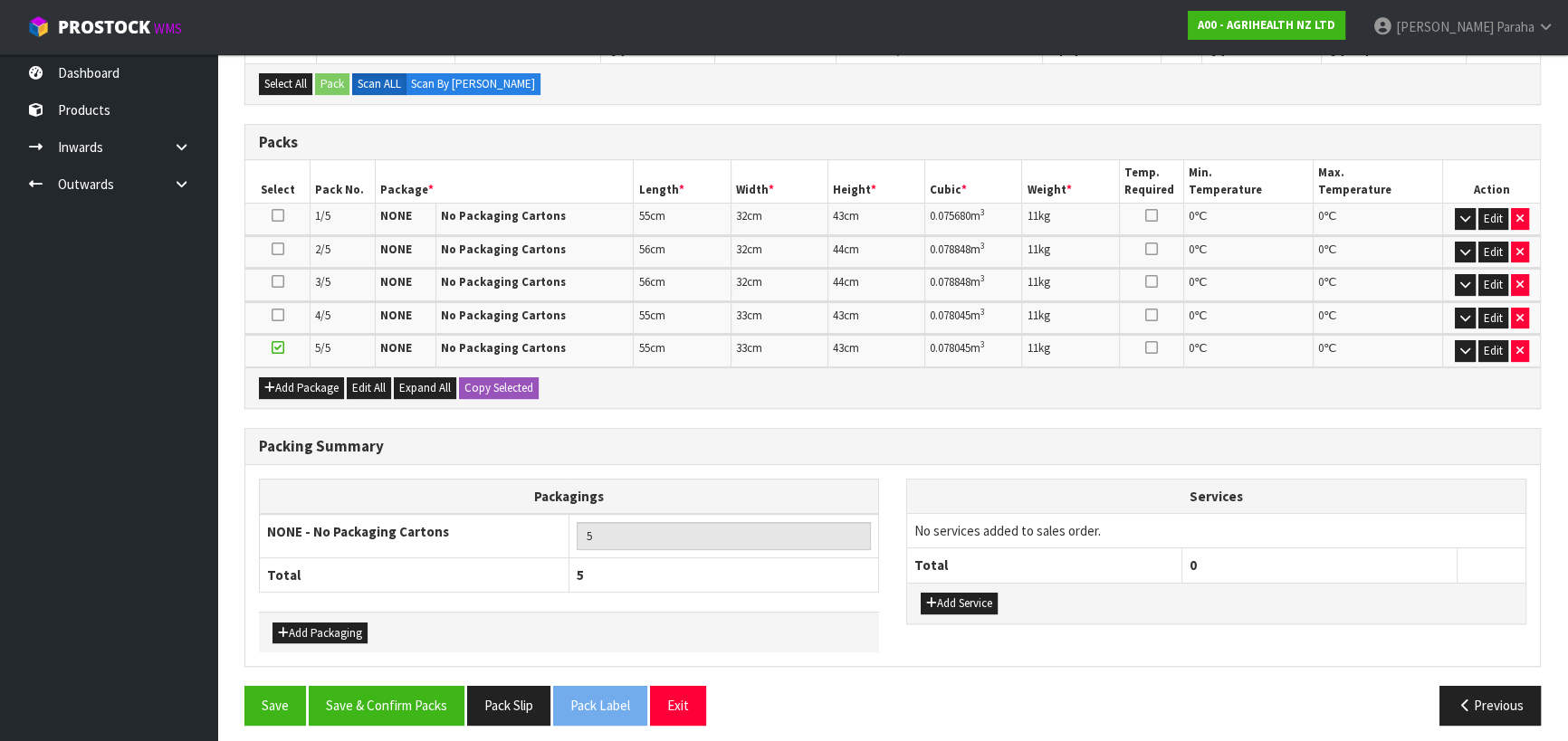
scroll to position [360, 0]
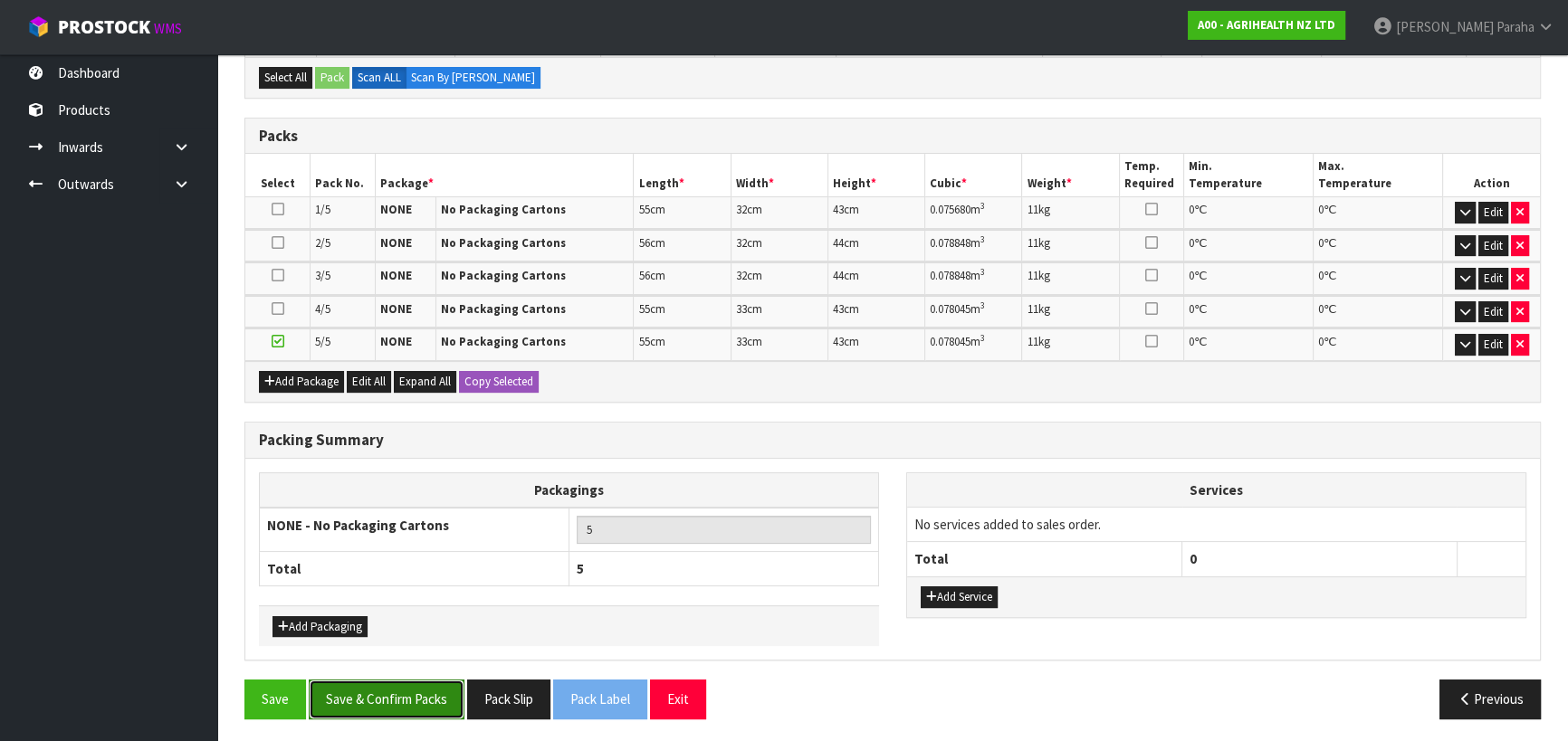
click at [413, 697] on button "Save & Confirm Packs" at bounding box center [386, 699] width 156 height 38
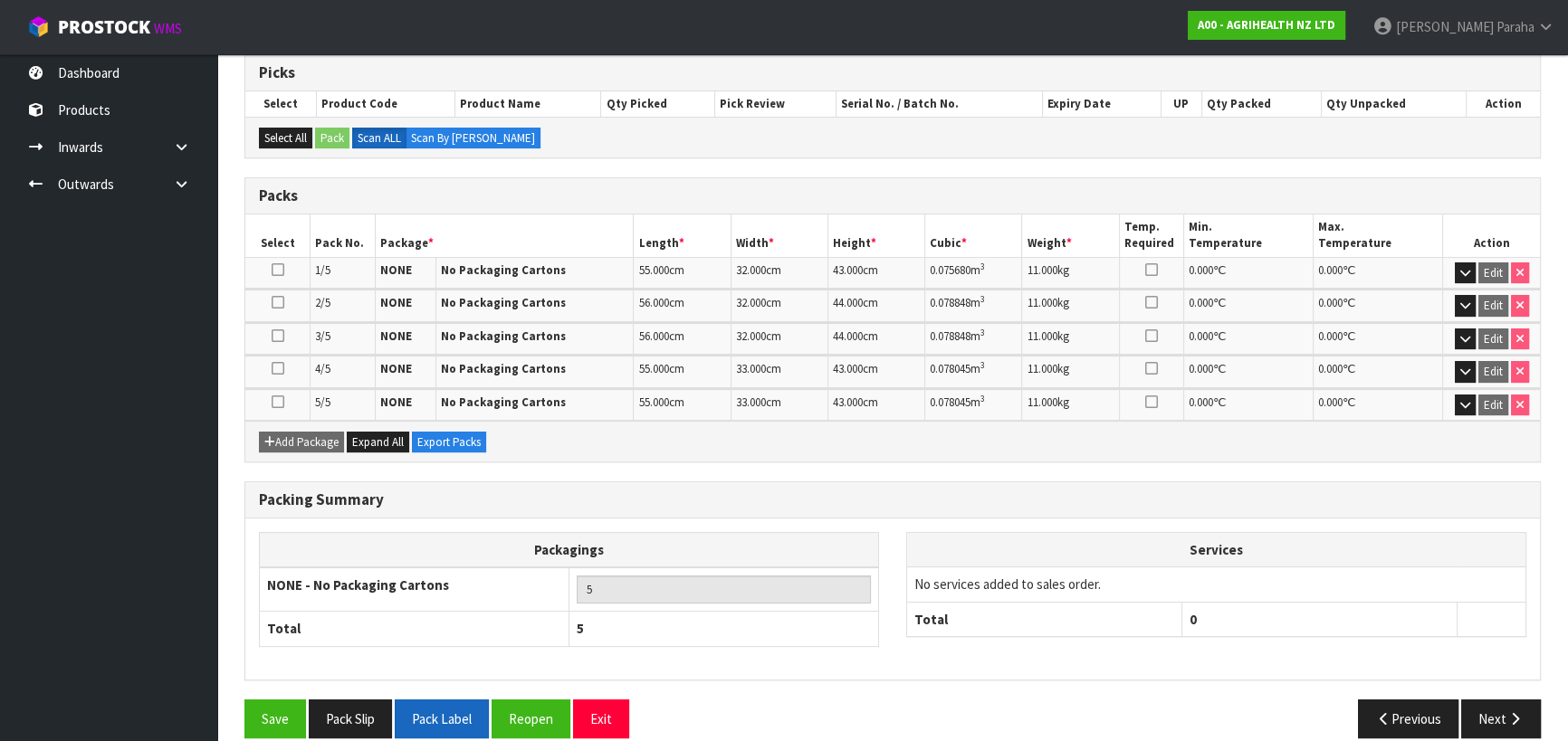
scroll to position [384, 0]
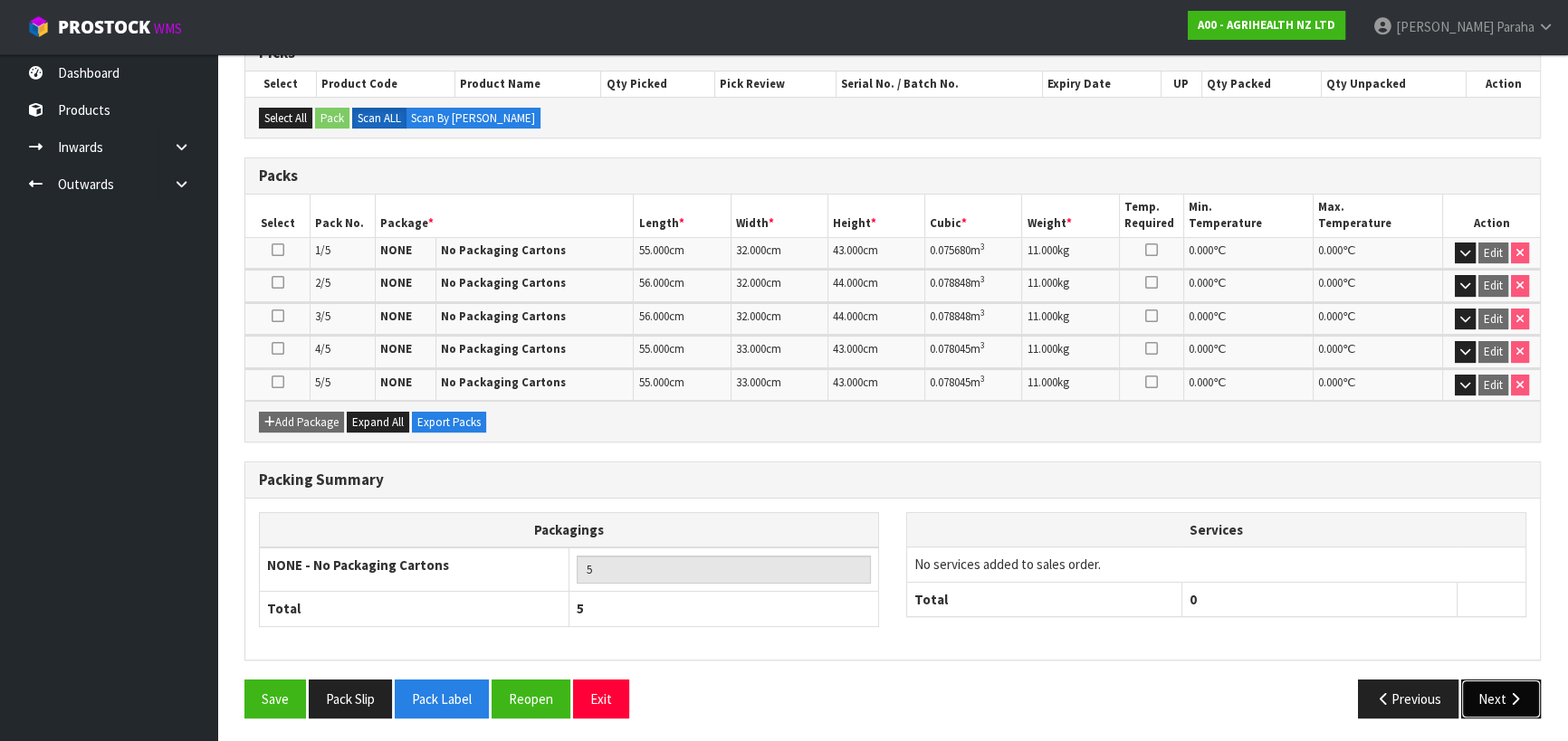
click at [1491, 697] on button "Next" at bounding box center [1500, 699] width 80 height 38
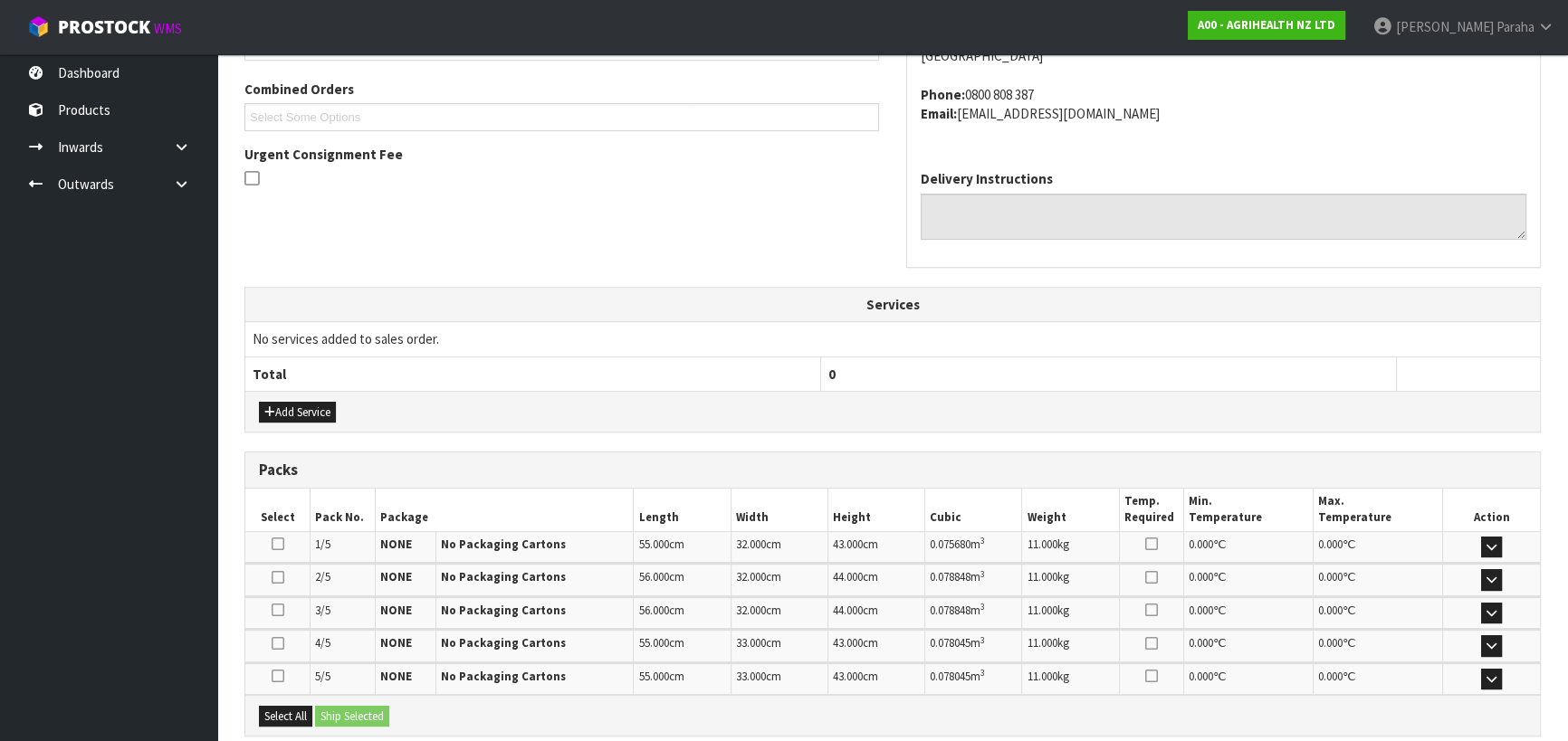
scroll to position [640, 0]
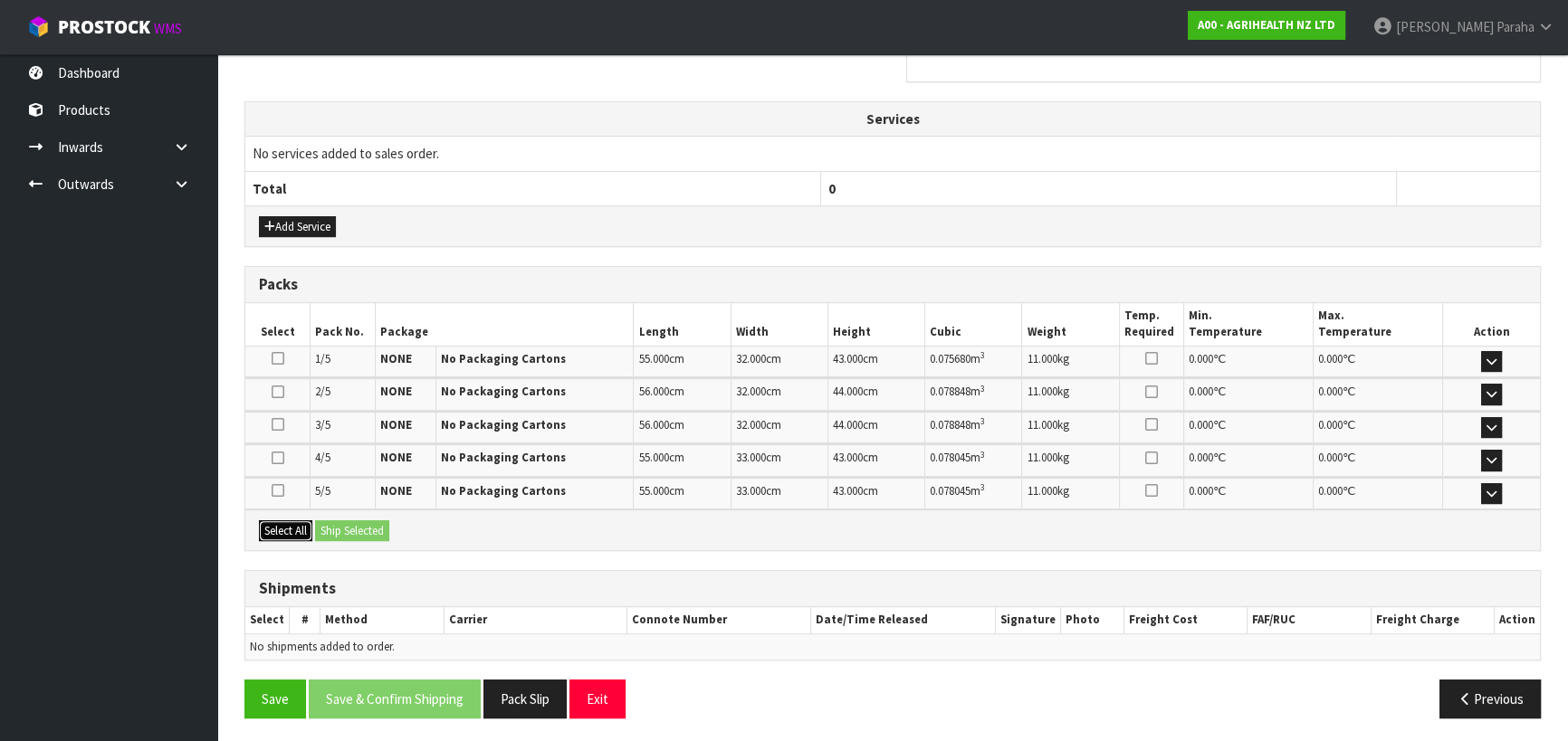
click at [293, 532] on button "Select All" at bounding box center [286, 531] width 53 height 22
click at [344, 527] on button "Ship Selected" at bounding box center [352, 531] width 74 height 22
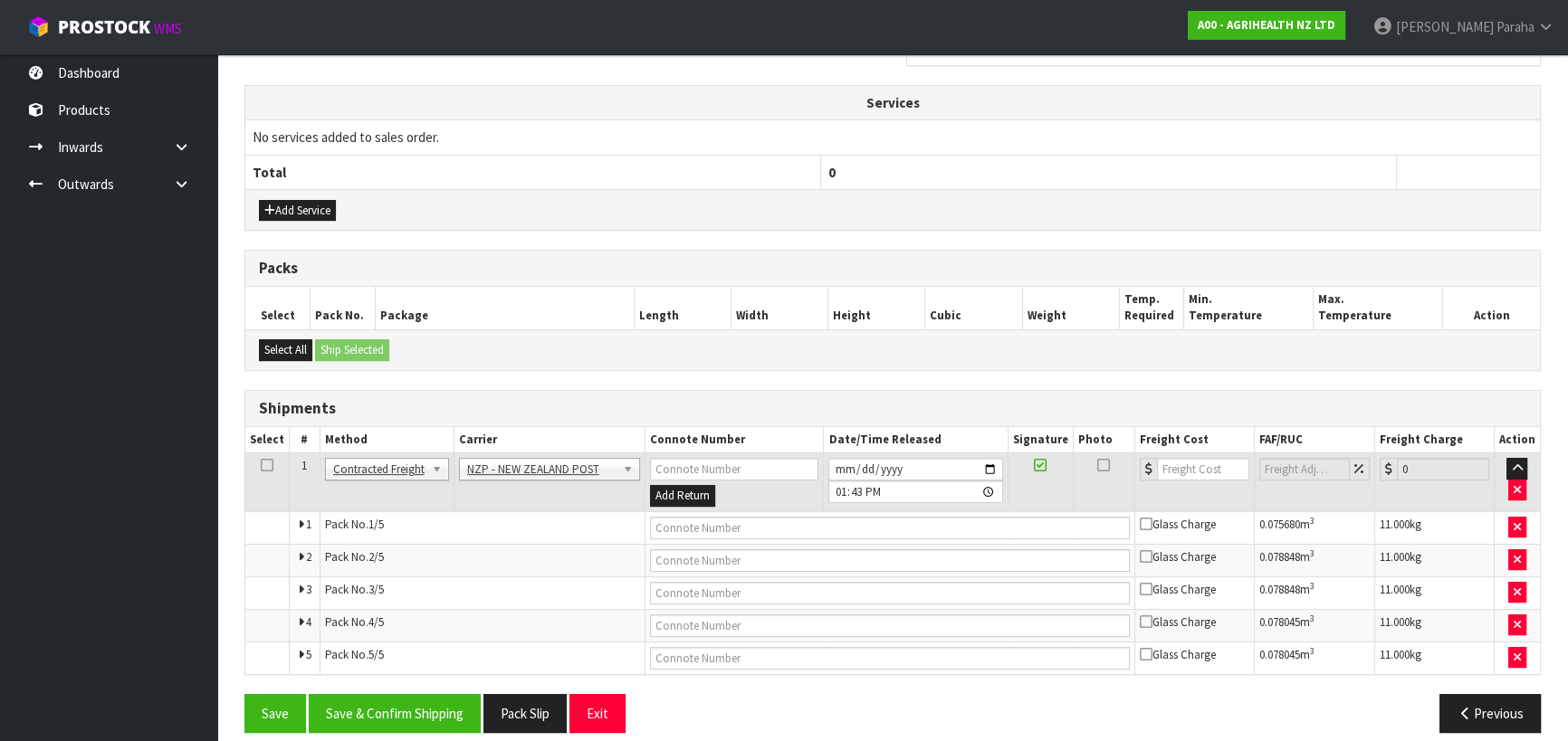
scroll to position [671, 0]
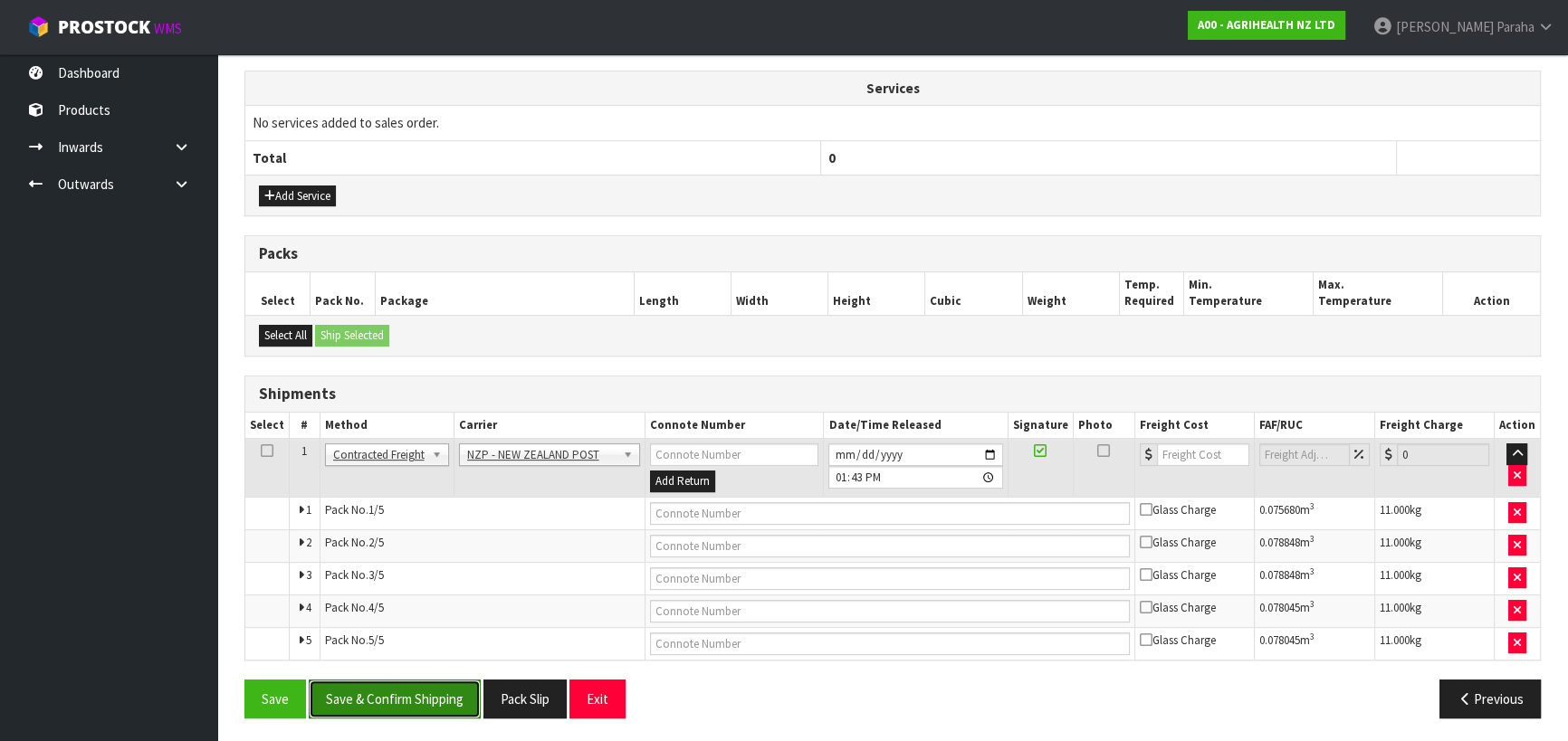
click at [434, 688] on button "Save & Confirm Shipping" at bounding box center [394, 699] width 172 height 38
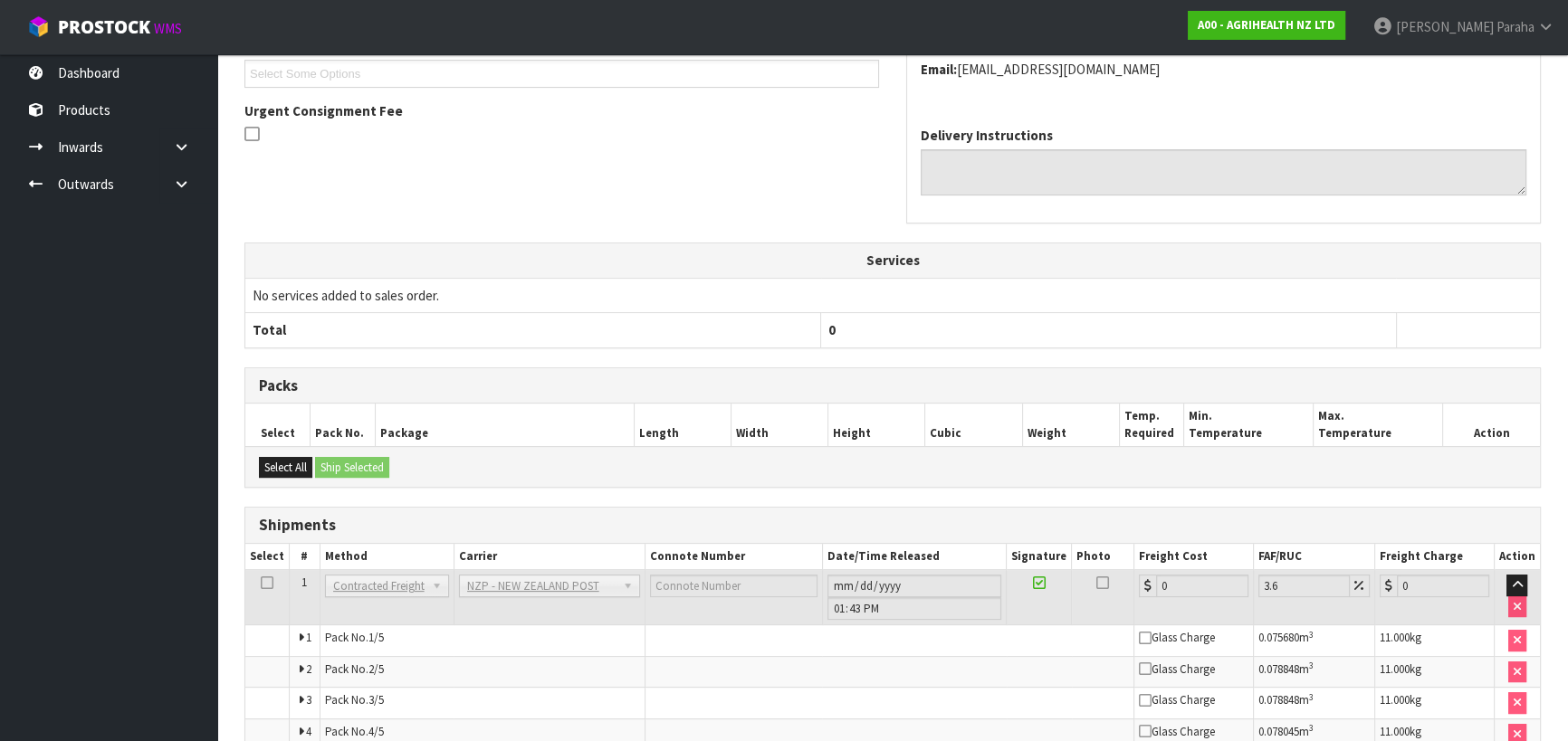
scroll to position [640, 0]
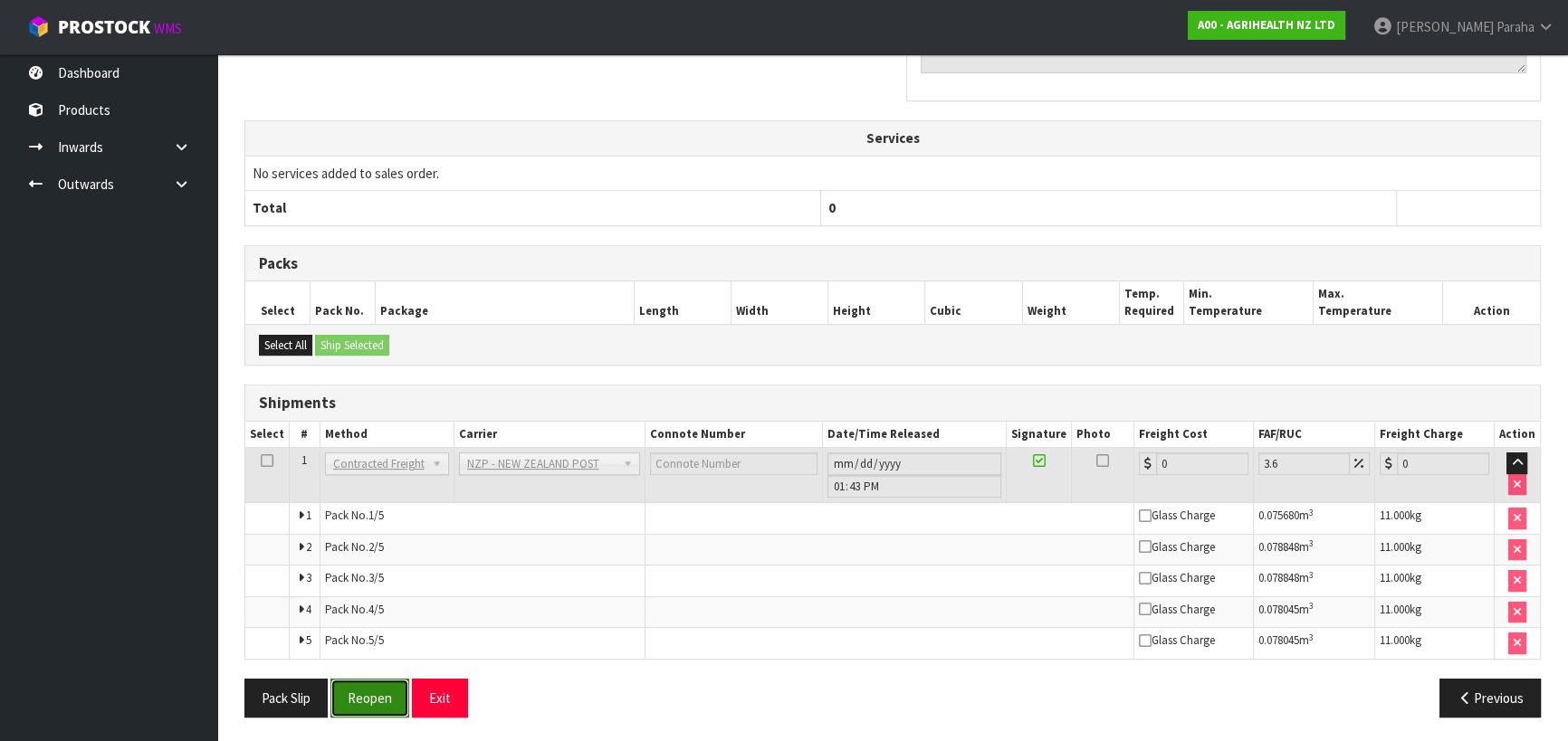
click at [372, 690] on button "Reopen" at bounding box center [370, 698] width 79 height 38
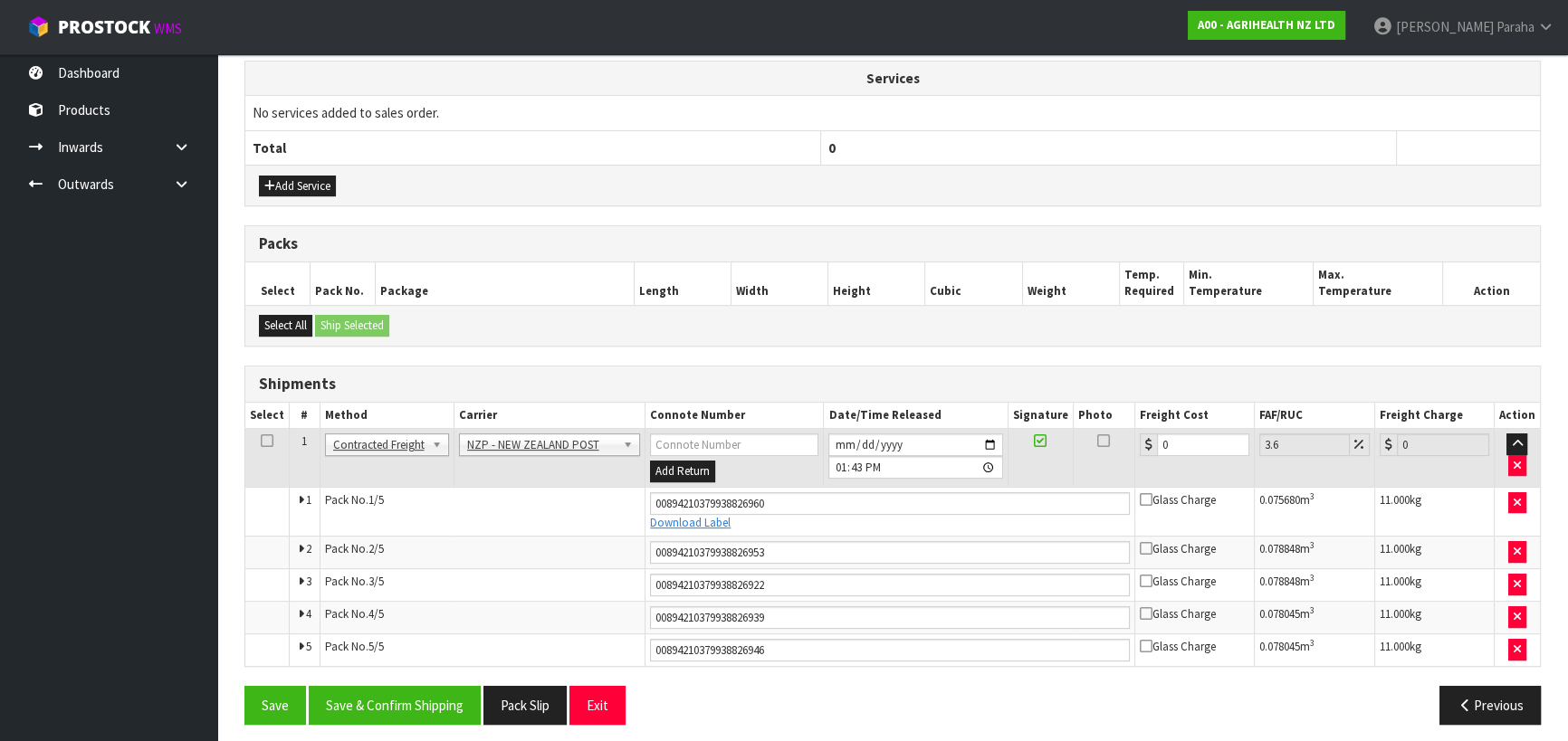
scroll to position [688, 0]
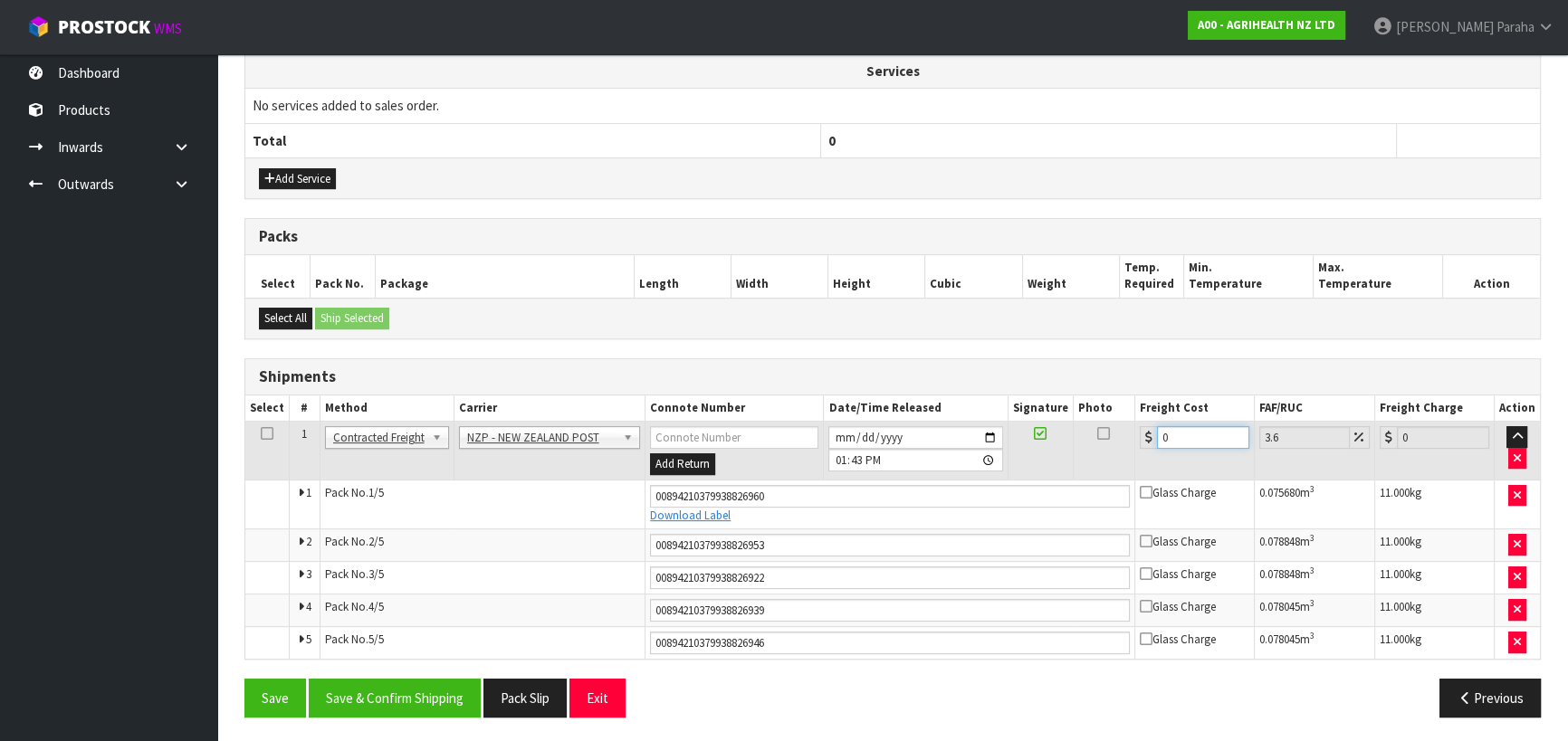
drag, startPoint x: 1174, startPoint y: 432, endPoint x: 1152, endPoint y: 431, distance: 22.0
click at [1152, 431] on div "0" at bounding box center [1193, 438] width 109 height 23
type input "3"
type input "3.11"
type input "38"
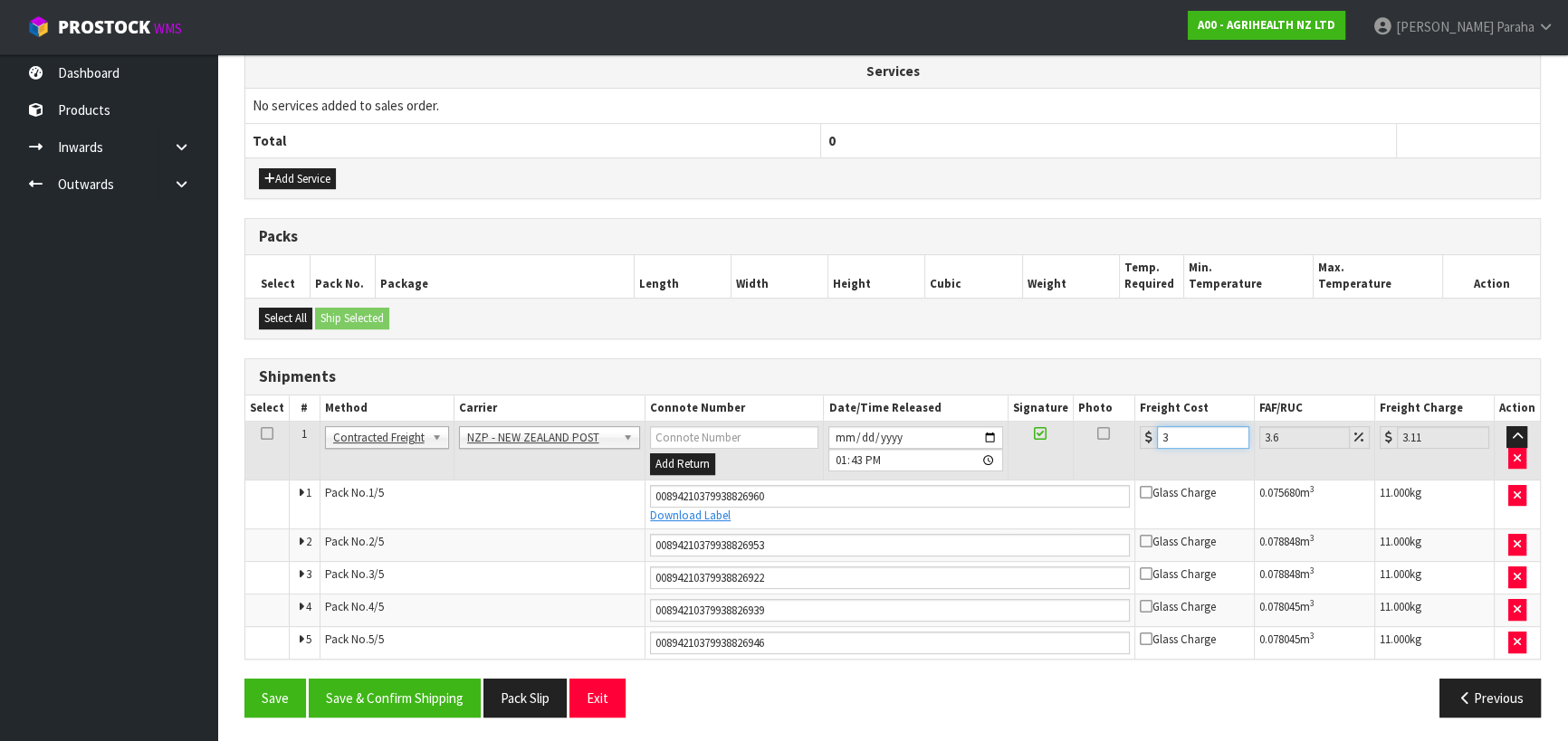
type input "39.37"
type input "38.5"
type input "39.89"
type input "38.55"
type input "39.94"
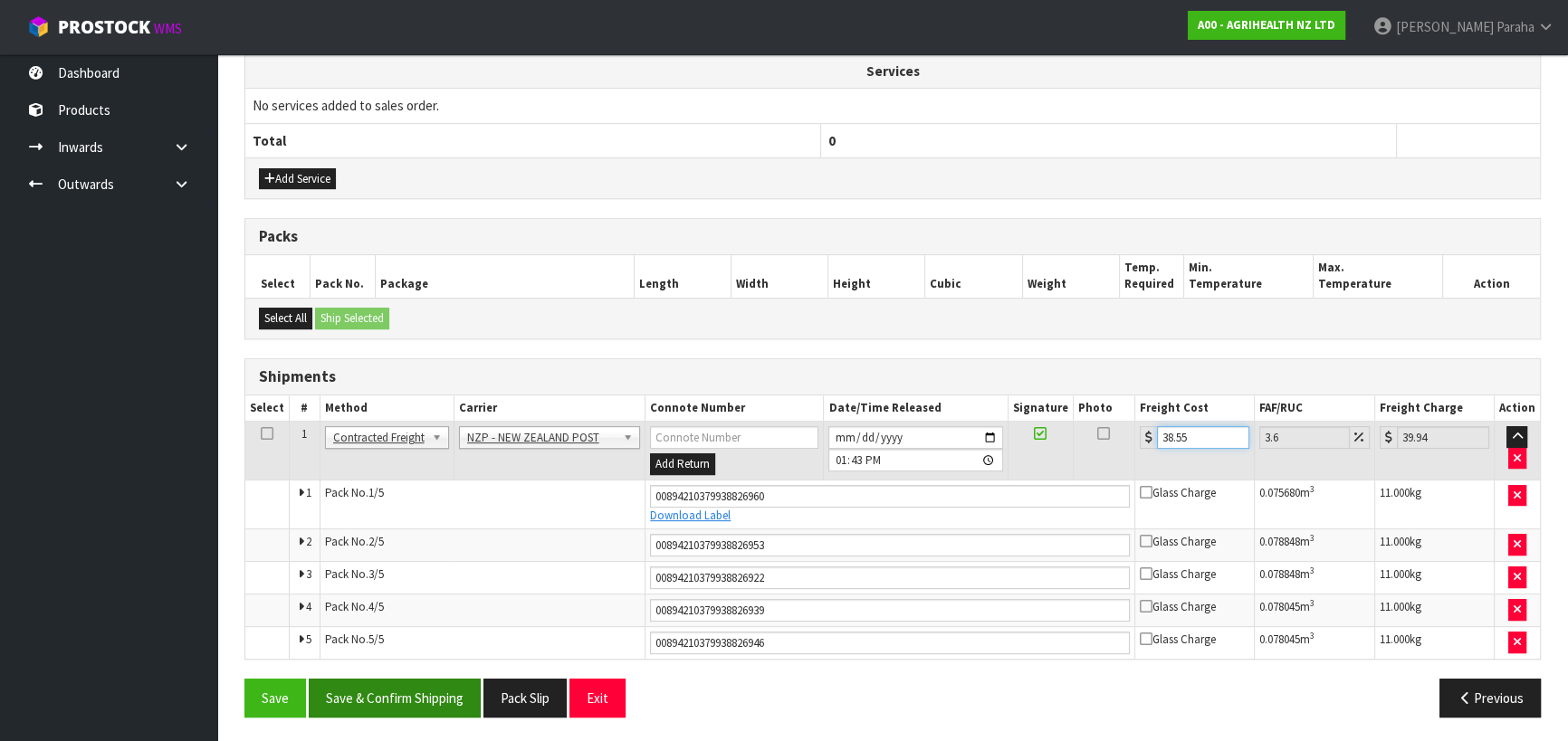
type input "38.55"
click at [418, 686] on button "Save & Confirm Shipping" at bounding box center [394, 698] width 172 height 38
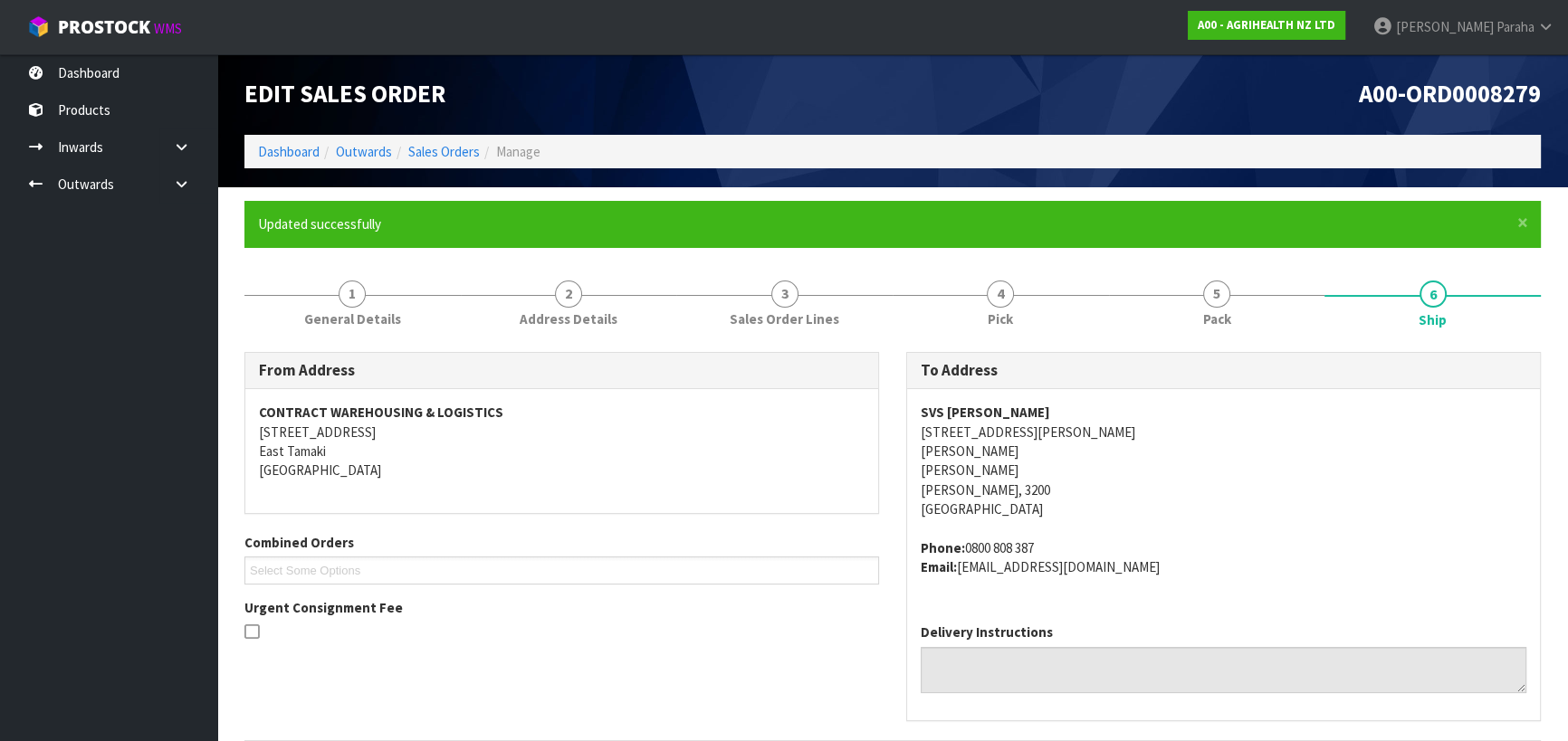
scroll to position [0, 0]
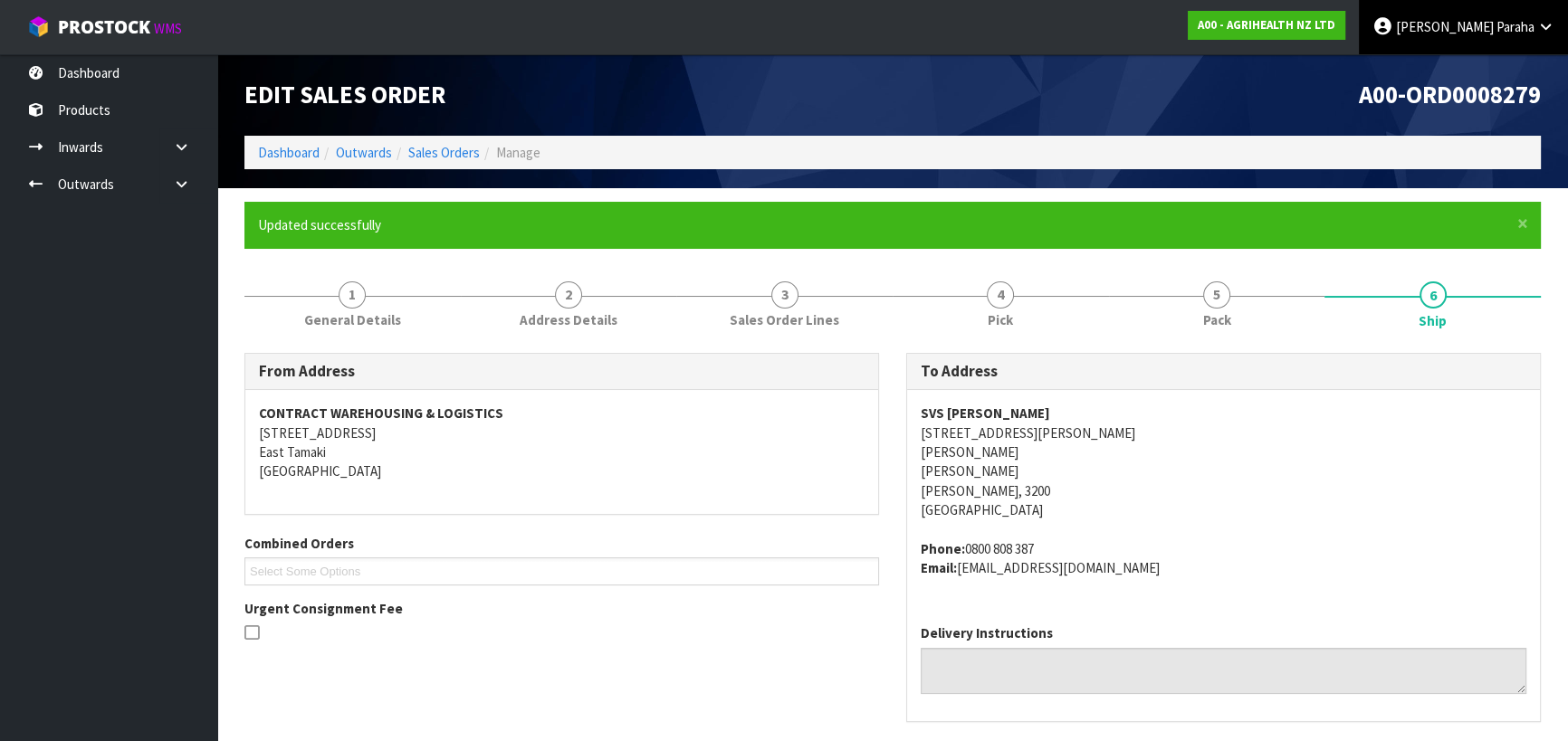
click at [1512, 29] on span "Paraha" at bounding box center [1515, 26] width 38 height 17
click at [1489, 73] on link "Logout" at bounding box center [1495, 72] width 143 height 25
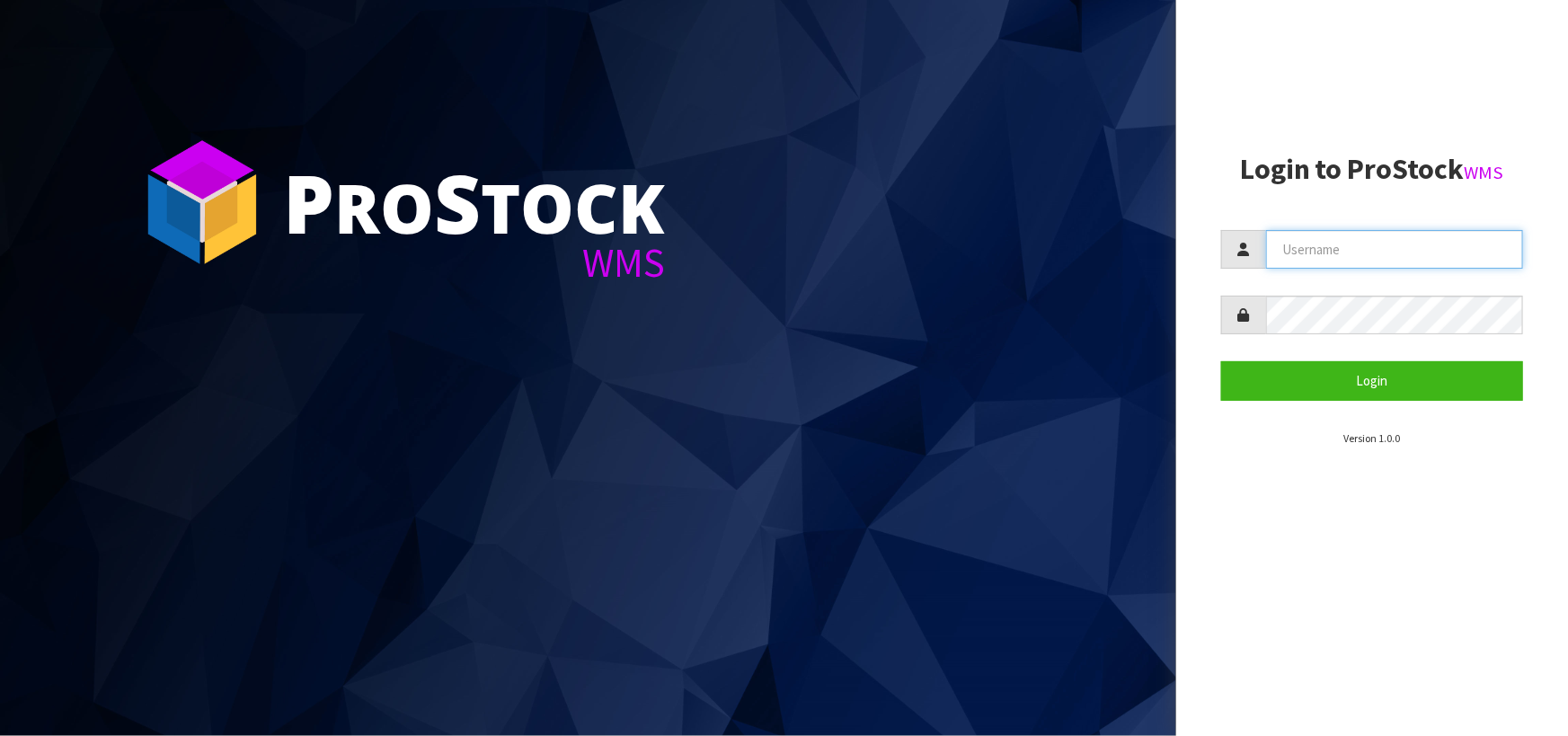
click at [1327, 253] on input "text" at bounding box center [1394, 249] width 257 height 38
type input "POLLY"
click at [1221, 361] on button "Login" at bounding box center [1371, 380] width 302 height 38
